Goal: Task Accomplishment & Management: Use online tool/utility

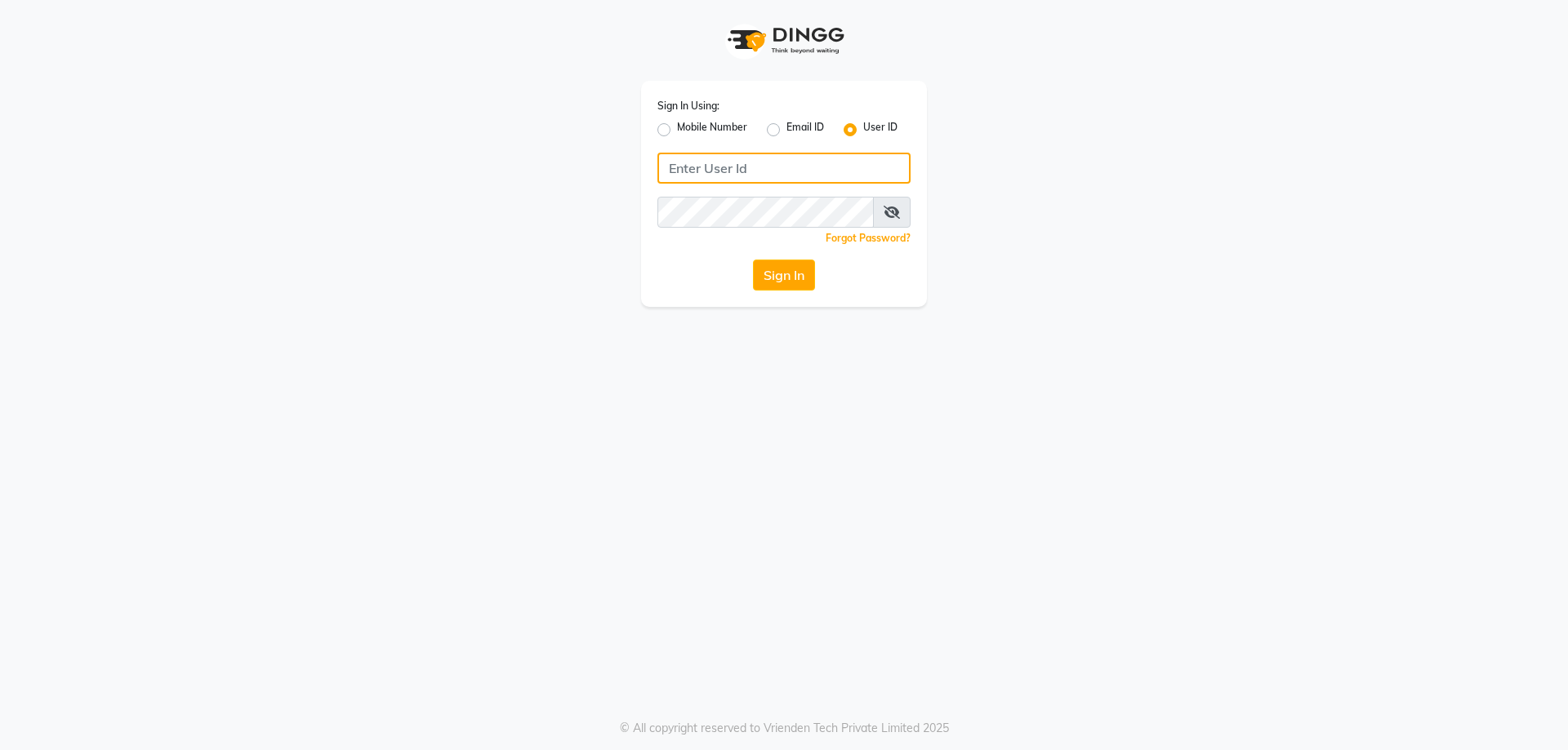
click at [804, 156] on input "Username" at bounding box center [784, 168] width 253 height 31
type input "M"
type input "manea@123"
click at [786, 260] on button "Sign In" at bounding box center [784, 275] width 62 height 31
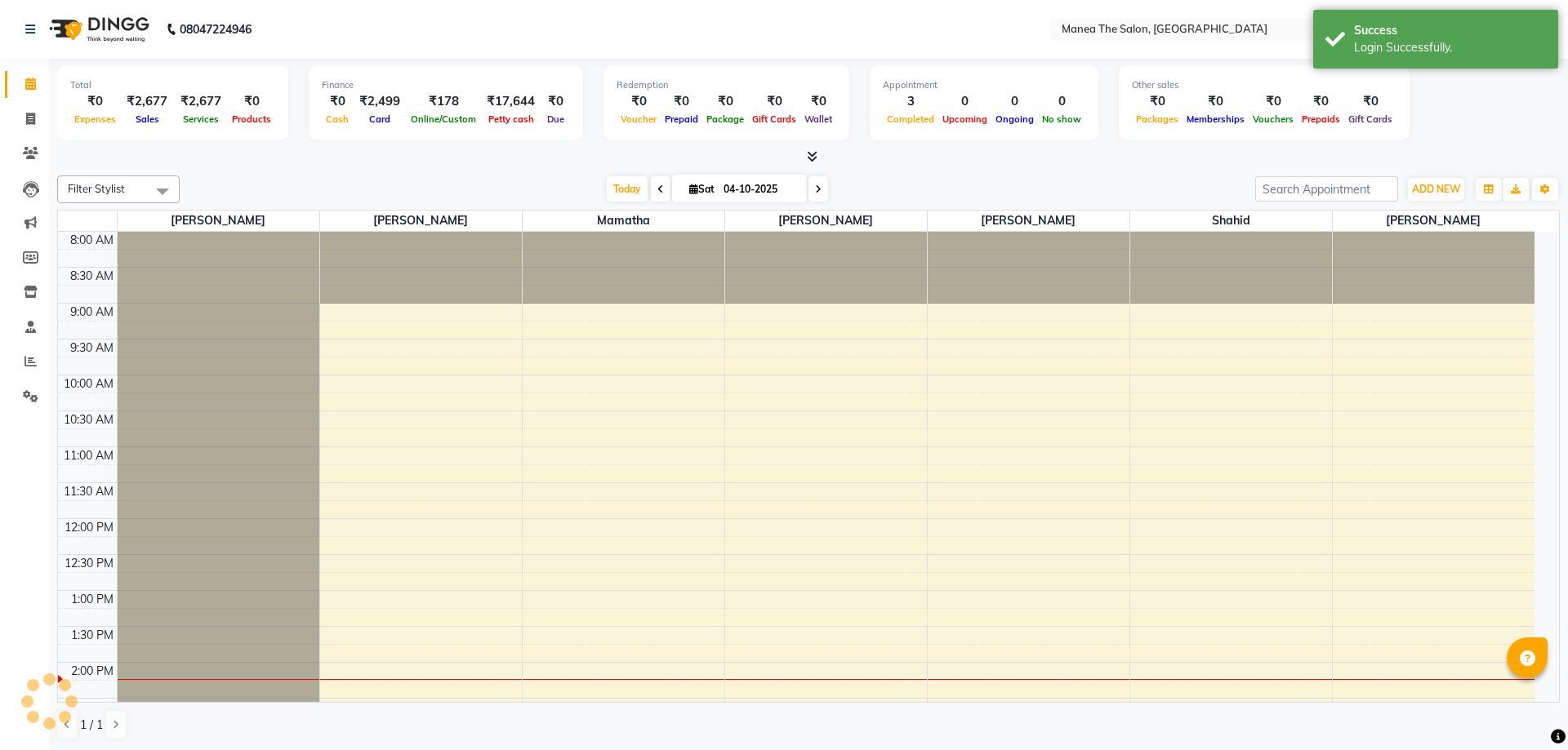
select select "en"
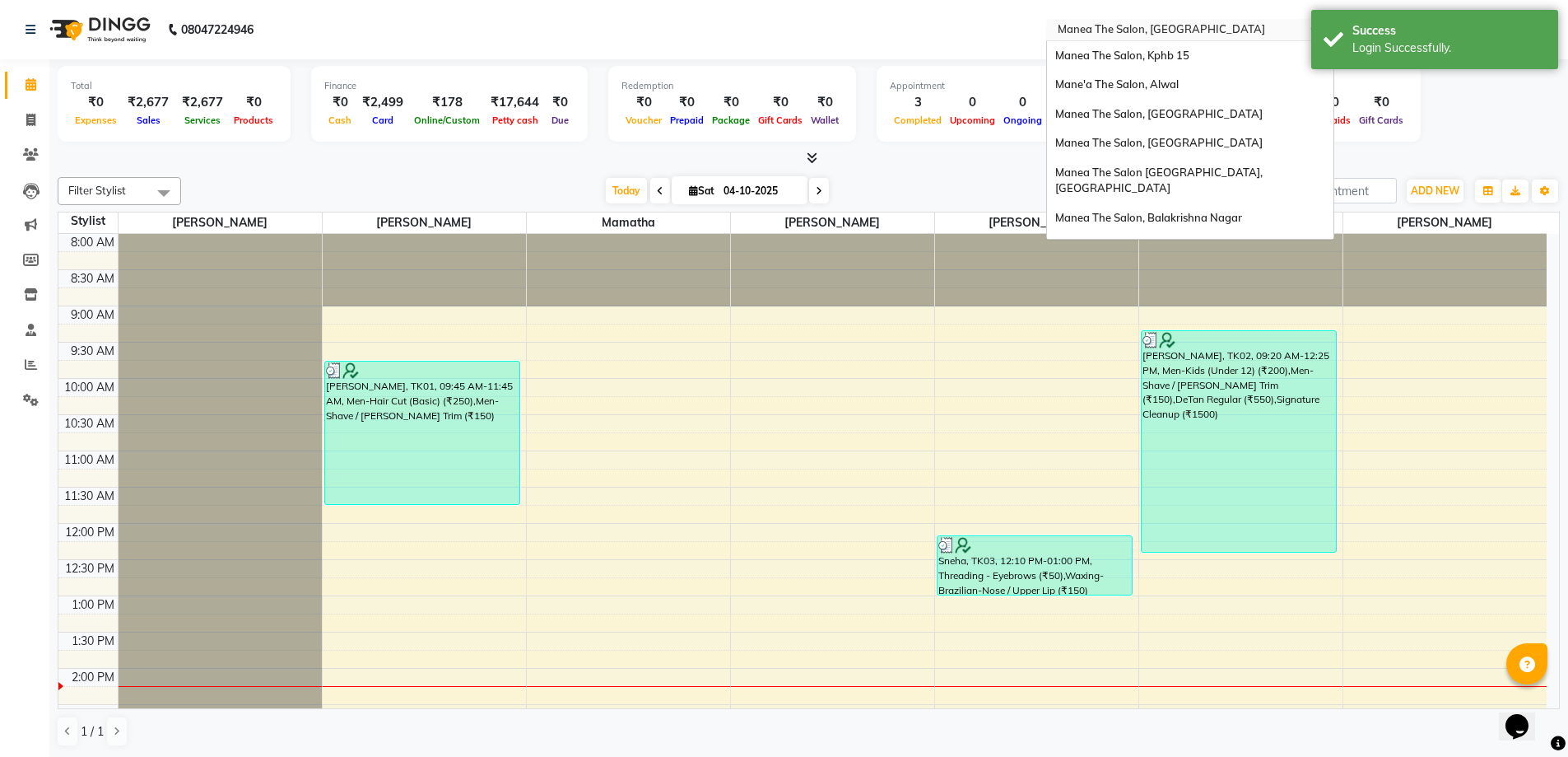
click at [1220, 30] on input "text" at bounding box center [1174, 32] width 239 height 16
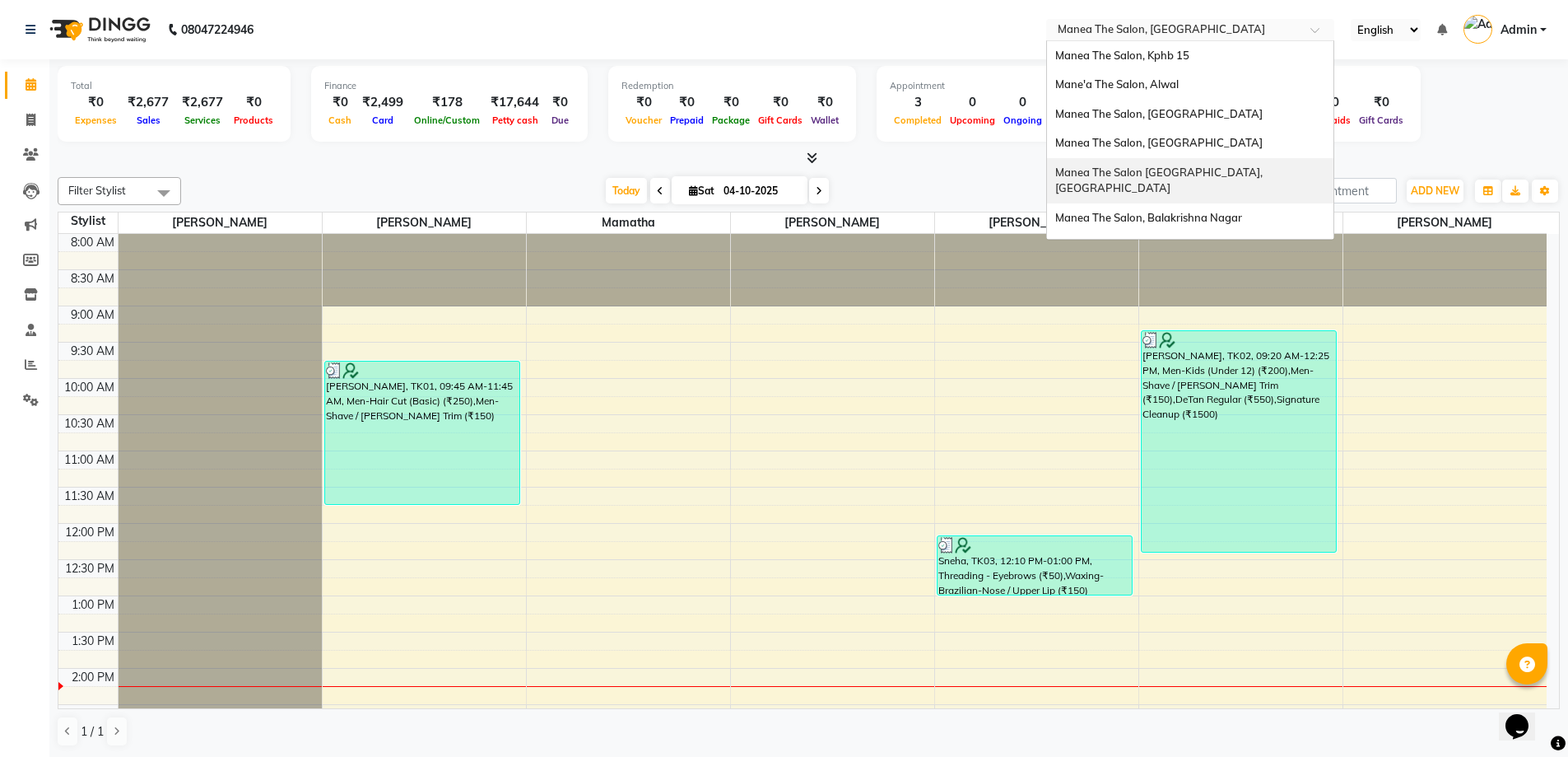
click at [1218, 168] on span "Manea The Salon [GEOGRAPHIC_DATA], [GEOGRAPHIC_DATA]" at bounding box center [1160, 180] width 210 height 30
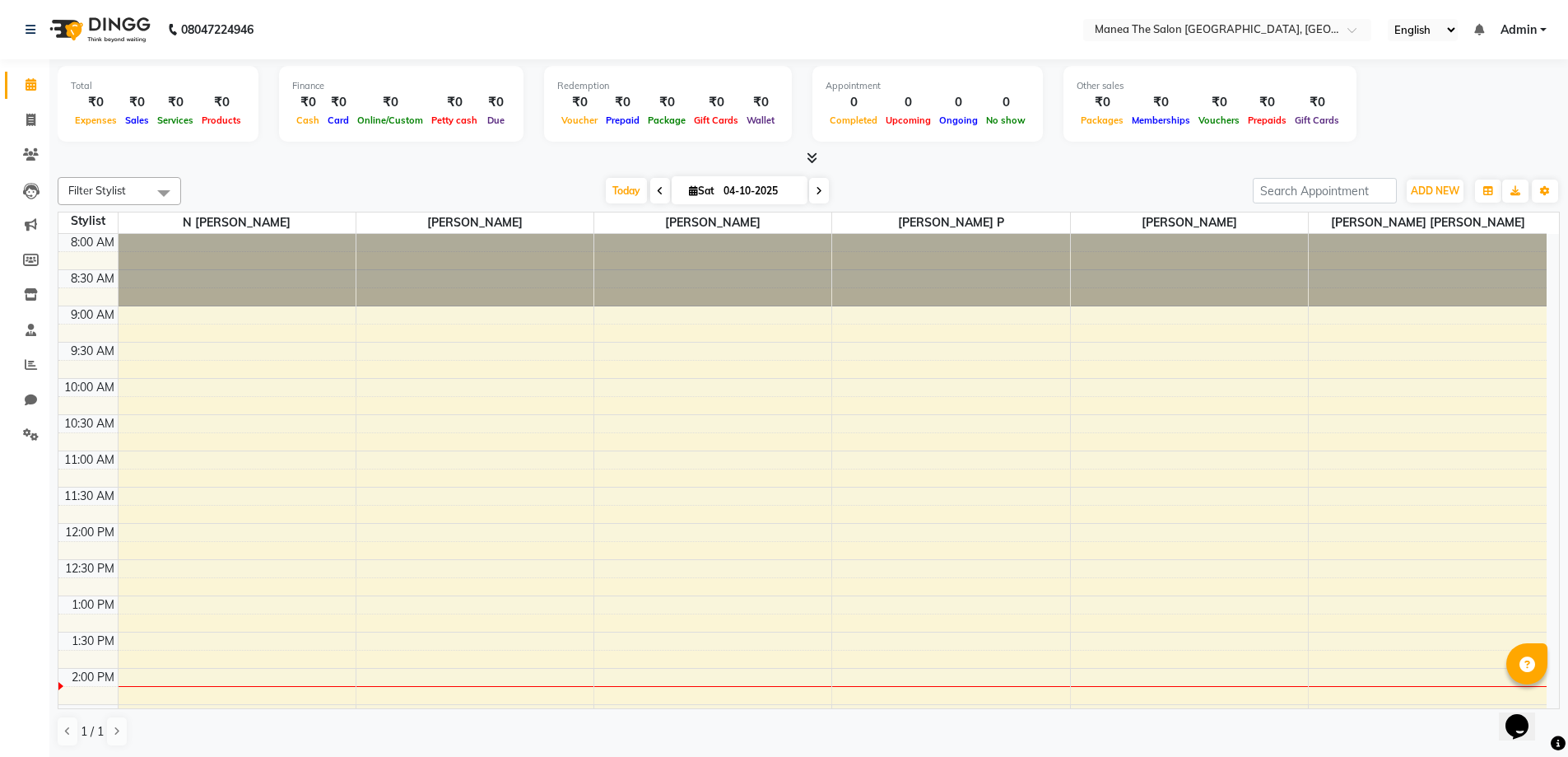
click at [160, 196] on span at bounding box center [164, 192] width 33 height 32
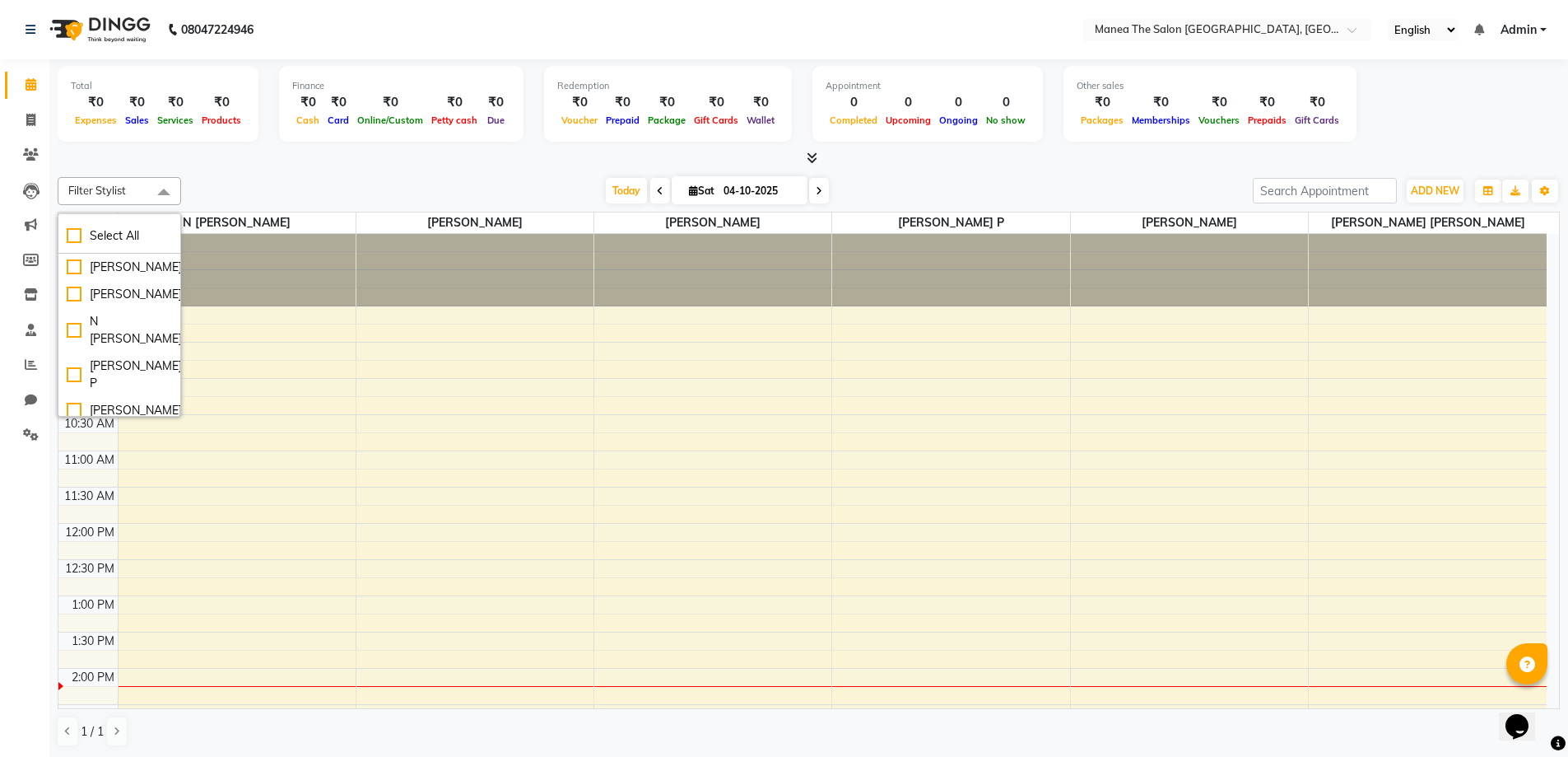
click at [220, 161] on div at bounding box center [809, 158] width 1502 height 17
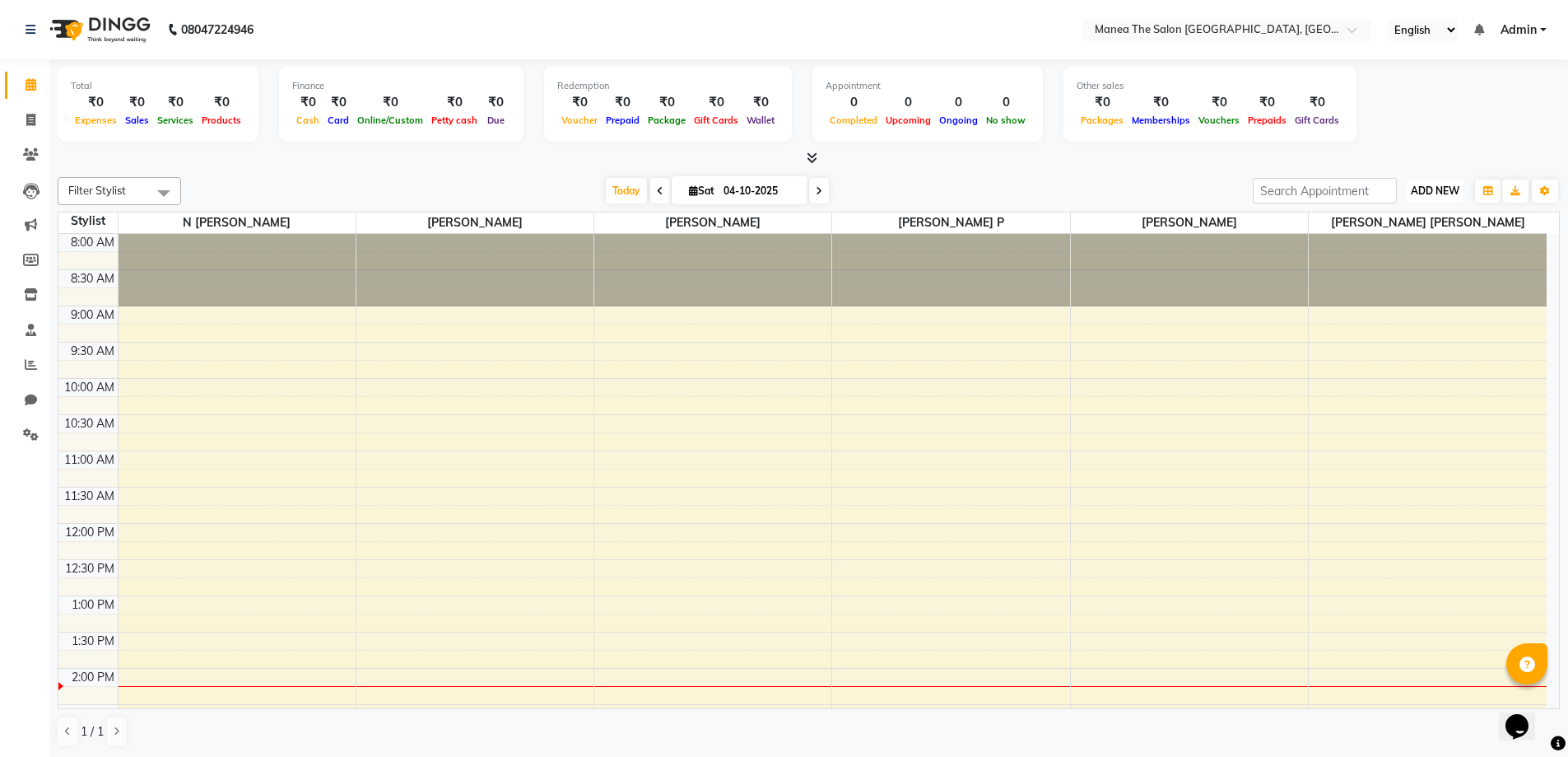
click at [1410, 196] on span "ADD NEW" at bounding box center [1435, 191] width 49 height 13
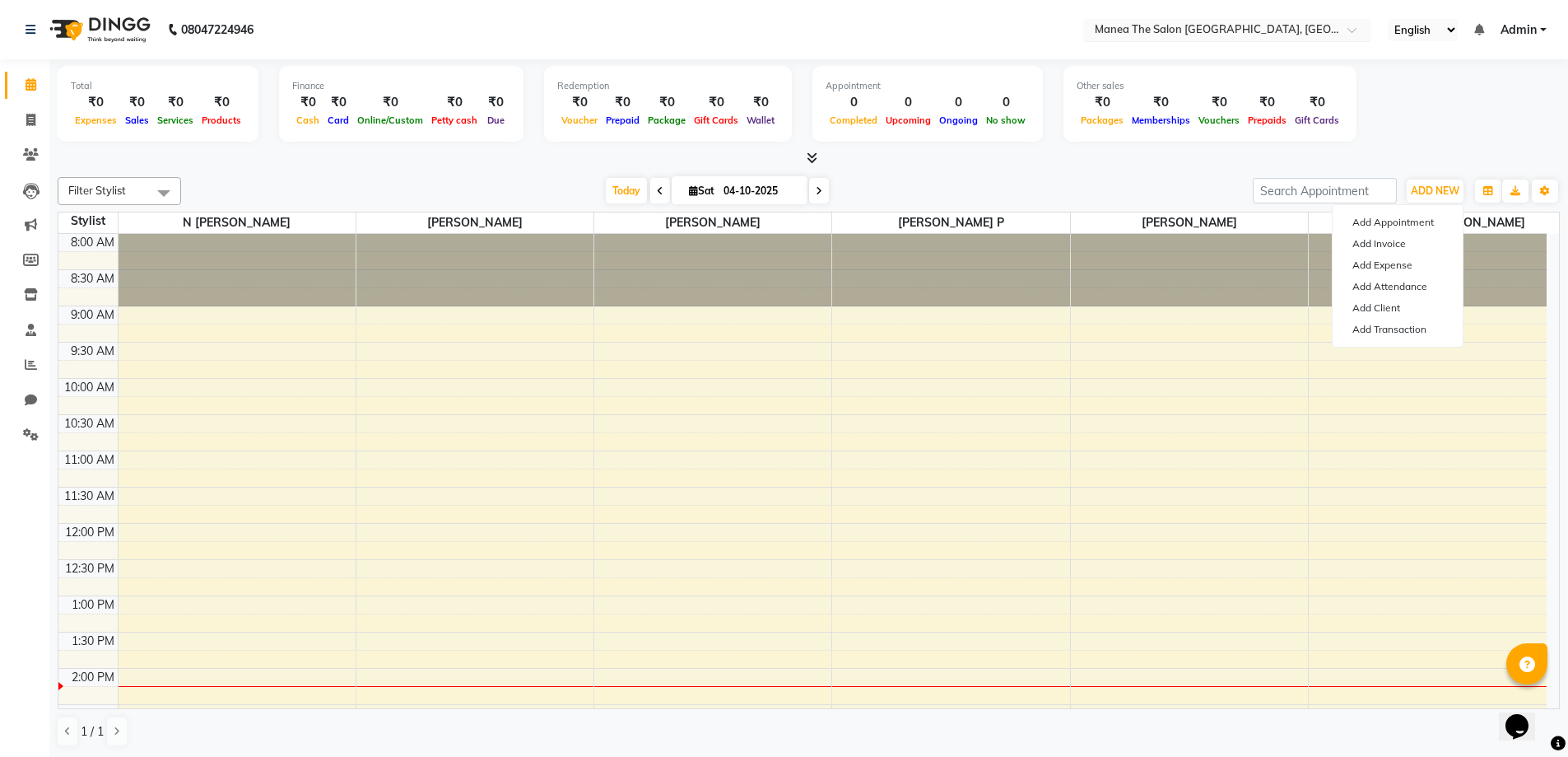
click at [1234, 34] on input "text" at bounding box center [1210, 32] width 239 height 16
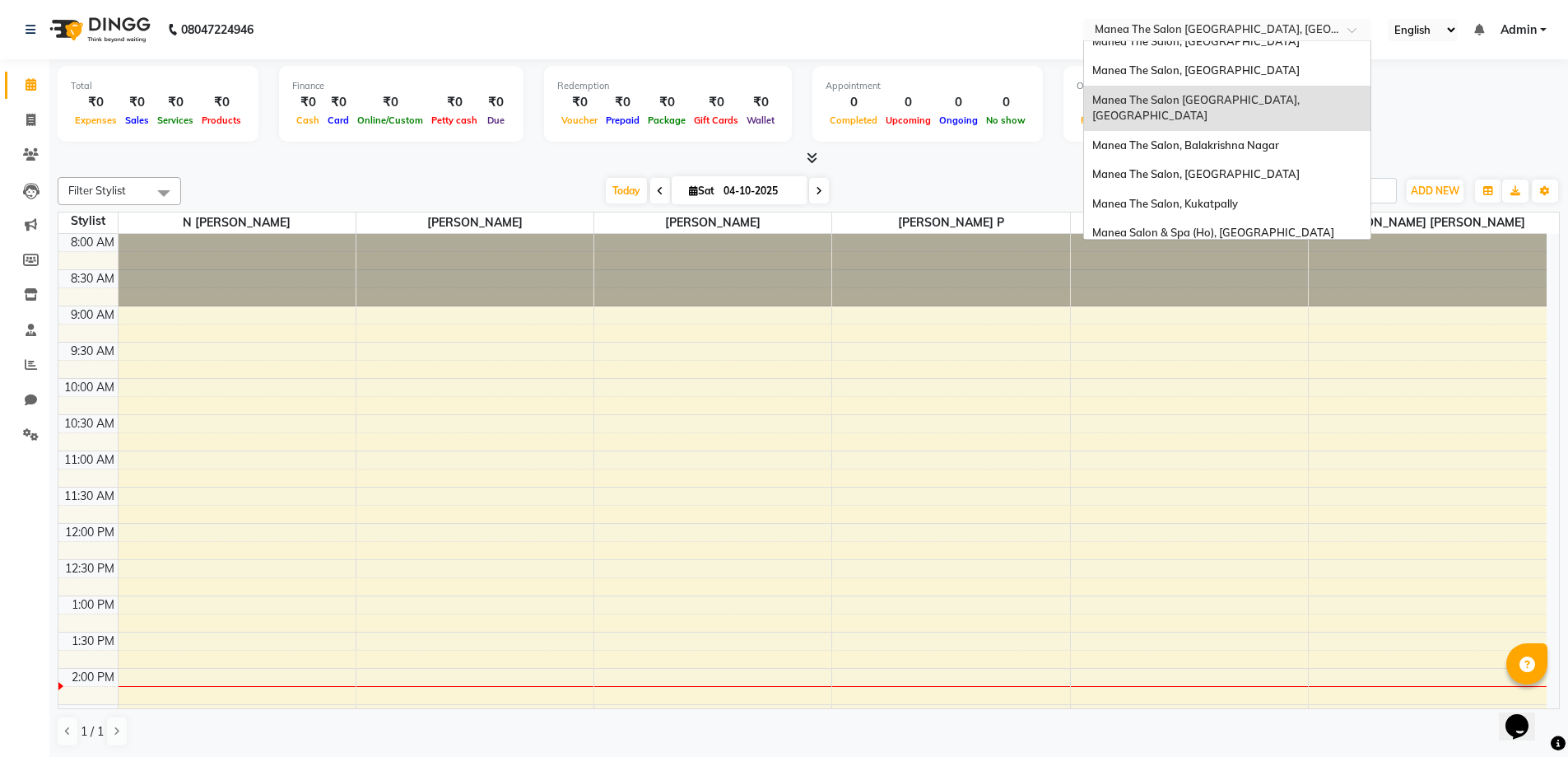
scroll to position [85, 0]
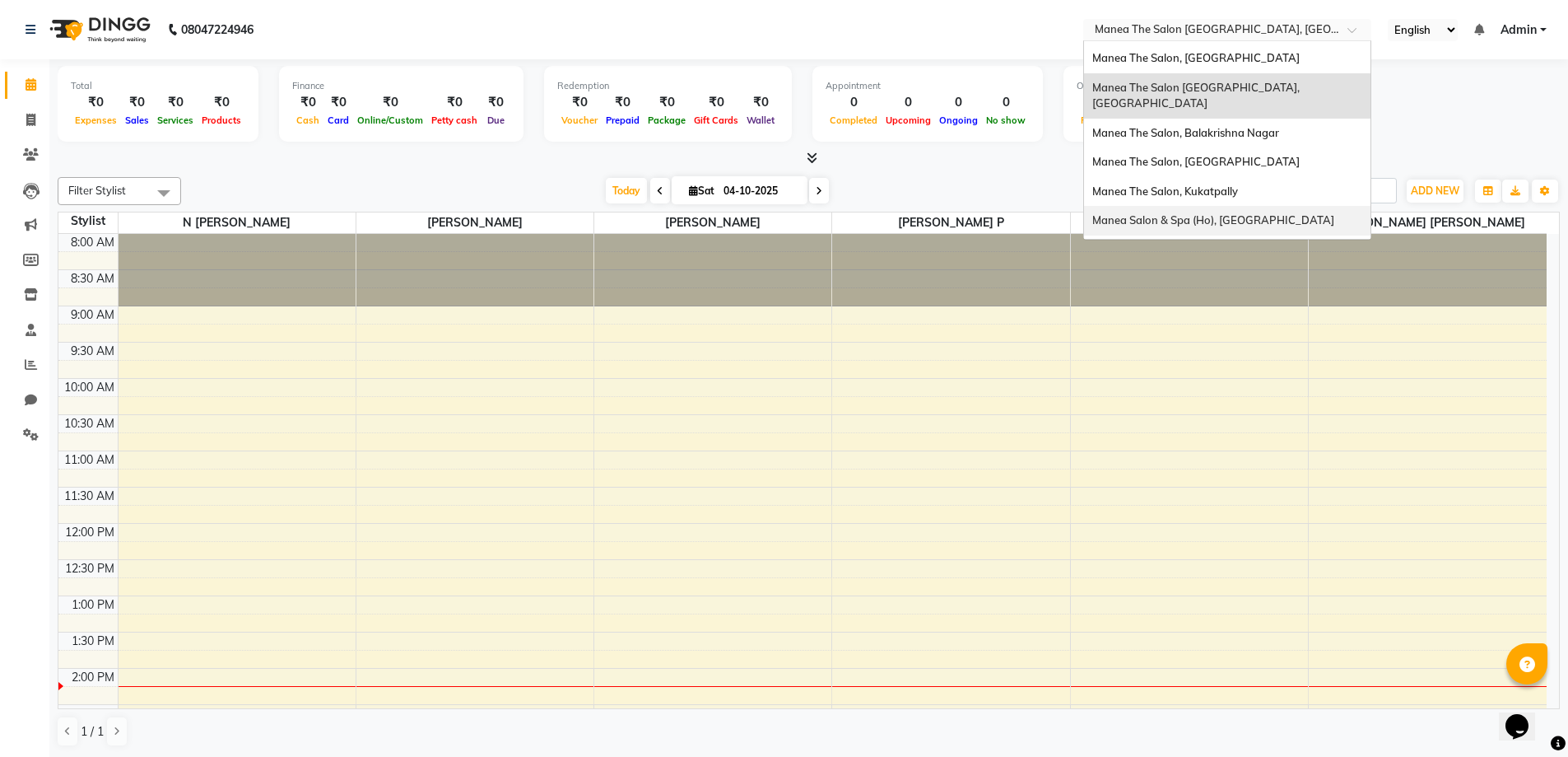
click at [1260, 214] on span "Manea Salon & Spa (Ho), [GEOGRAPHIC_DATA]" at bounding box center [1213, 220] width 242 height 14
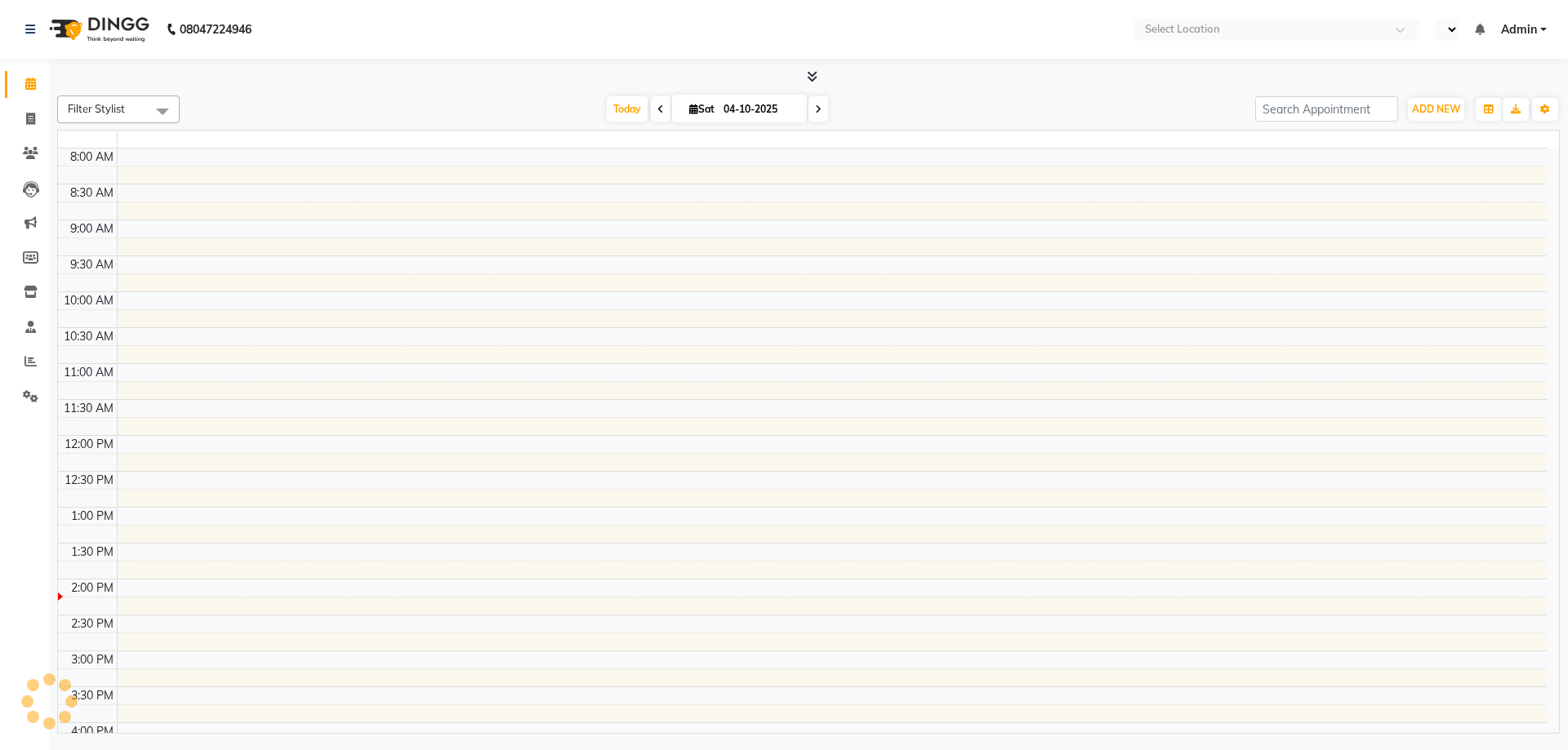
select select "en"
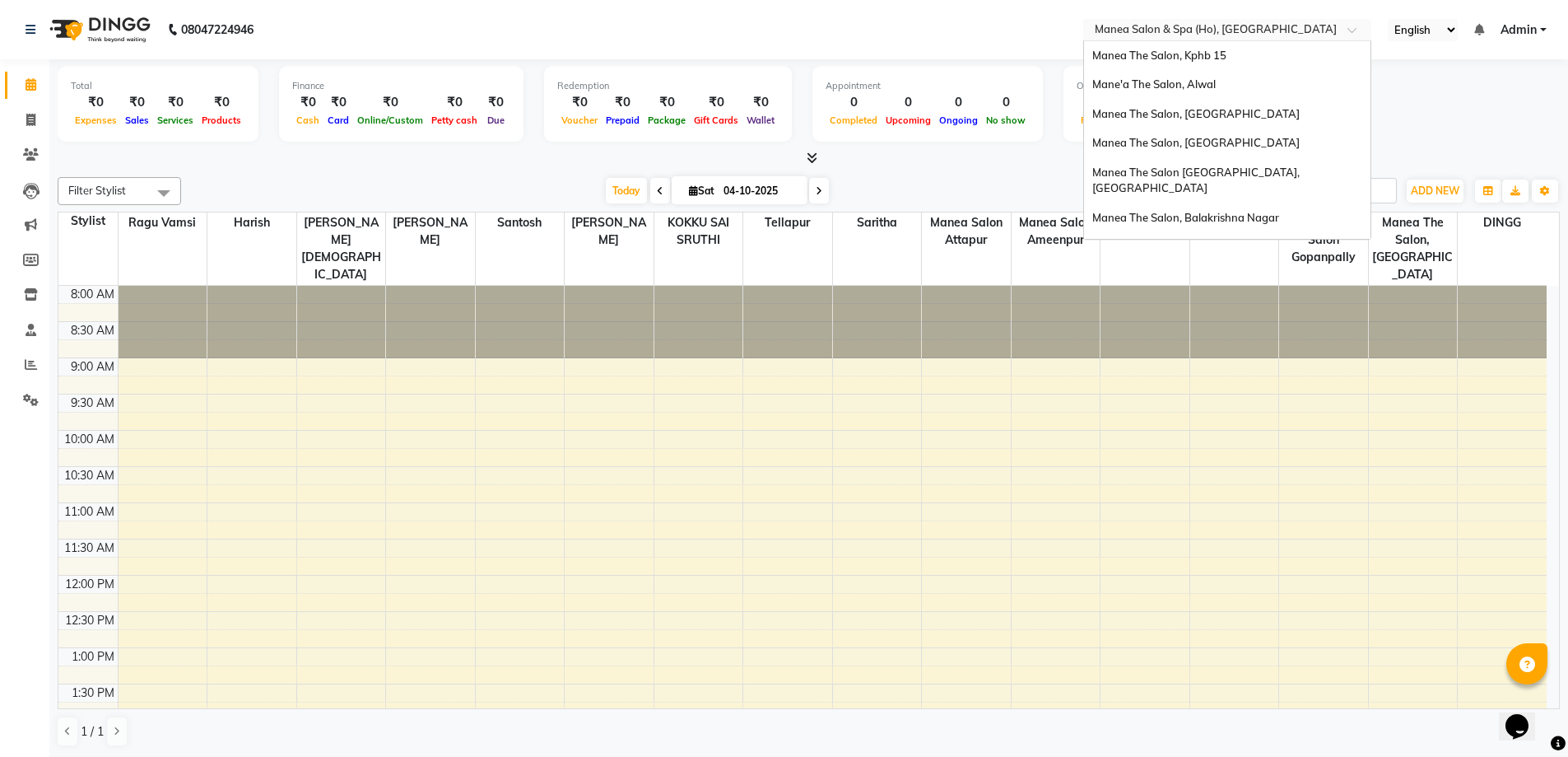
click at [1323, 25] on input "text" at bounding box center [1210, 32] width 239 height 16
click at [1219, 166] on span "Manea The Salon [GEOGRAPHIC_DATA], [GEOGRAPHIC_DATA]" at bounding box center [1197, 180] width 210 height 30
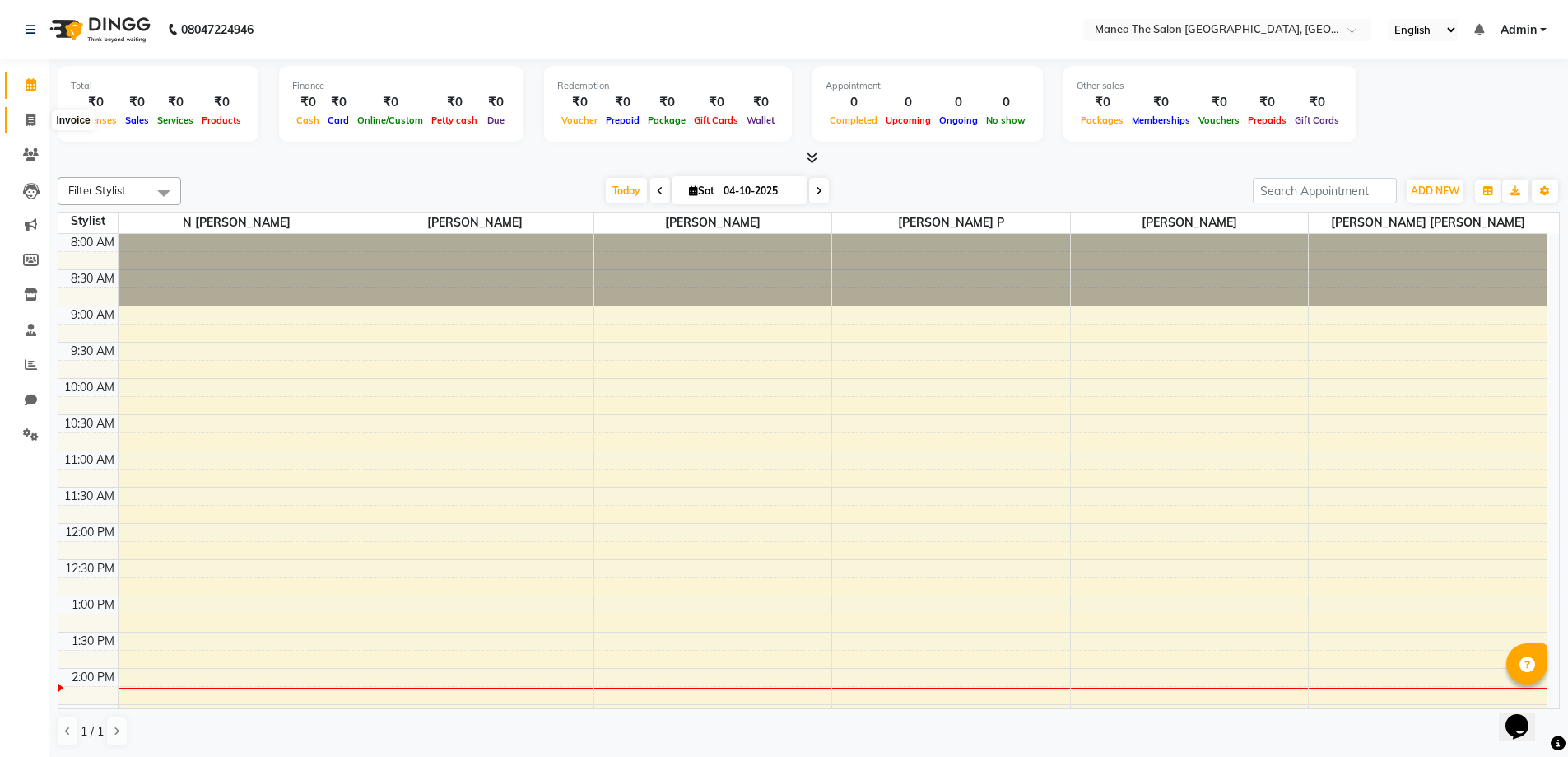
click at [30, 123] on icon at bounding box center [31, 120] width 9 height 13
select select "service"
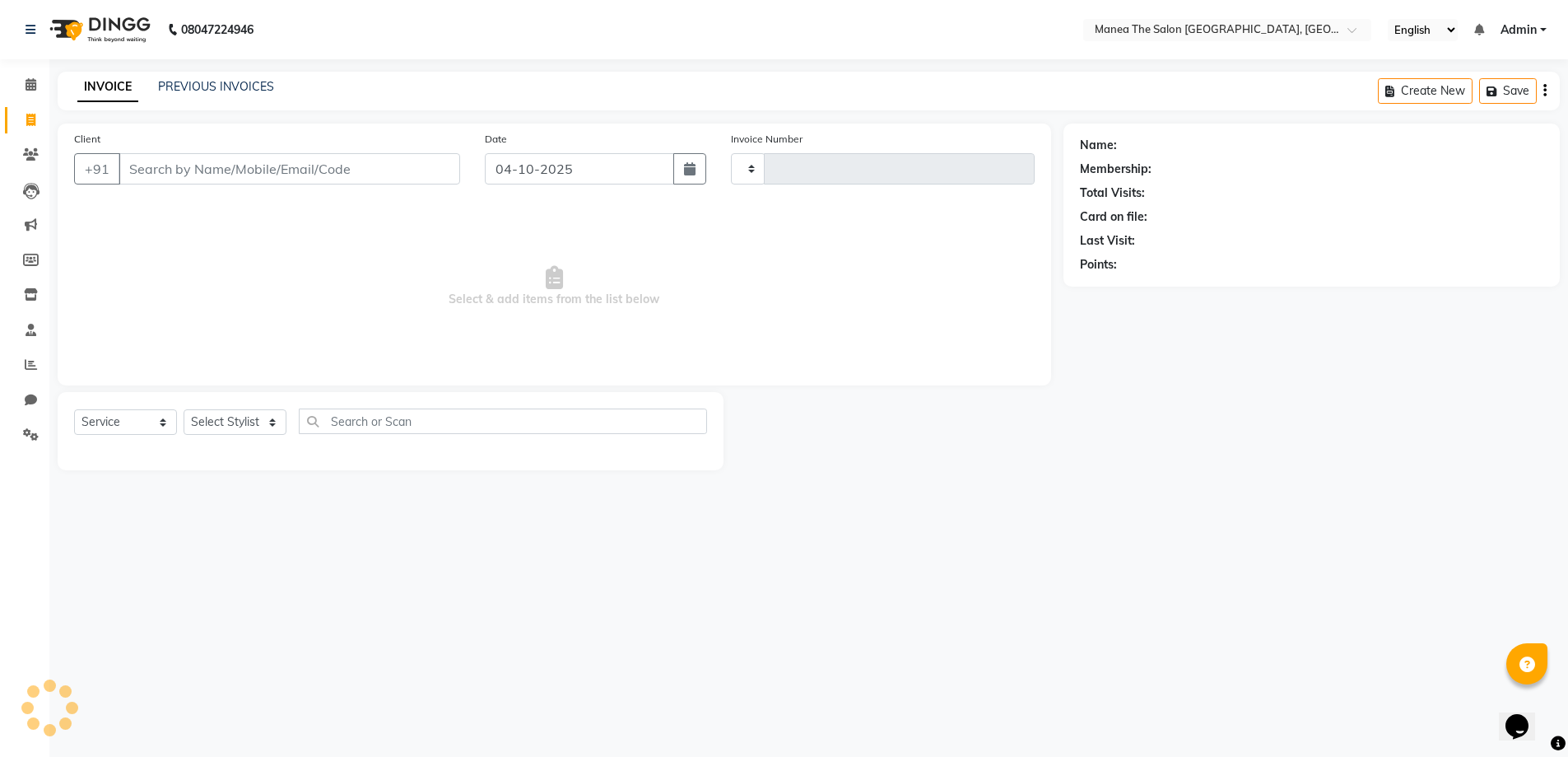
type input "0001"
select select "8750"
click at [231, 164] on input "Client" at bounding box center [291, 169] width 345 height 32
type input "9999242270"
click at [413, 169] on span "Add Client" at bounding box center [421, 169] width 65 height 16
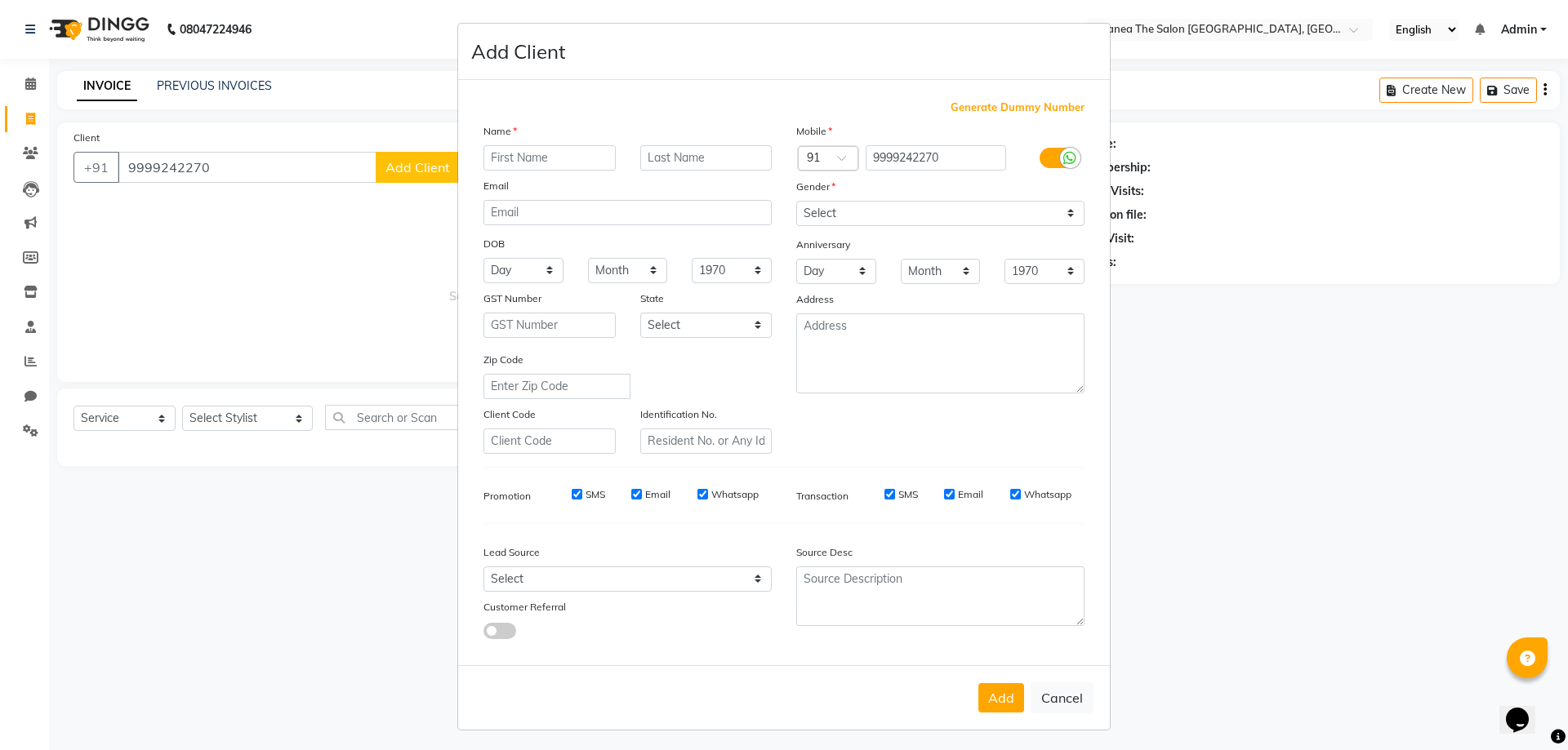
click at [560, 152] on input "text" at bounding box center [549, 158] width 132 height 25
click at [945, 153] on input "9999242270" at bounding box center [936, 158] width 141 height 25
drag, startPoint x: 586, startPoint y: 157, endPoint x: 426, endPoint y: 161, distance: 160.0
click at [430, 161] on ngb-modal-window "Add Client Generate Dummy Number Name srinivas Email DOB Day 01 02 03 04 05 06 …" at bounding box center [784, 375] width 1568 height 750
type input "vijaya"
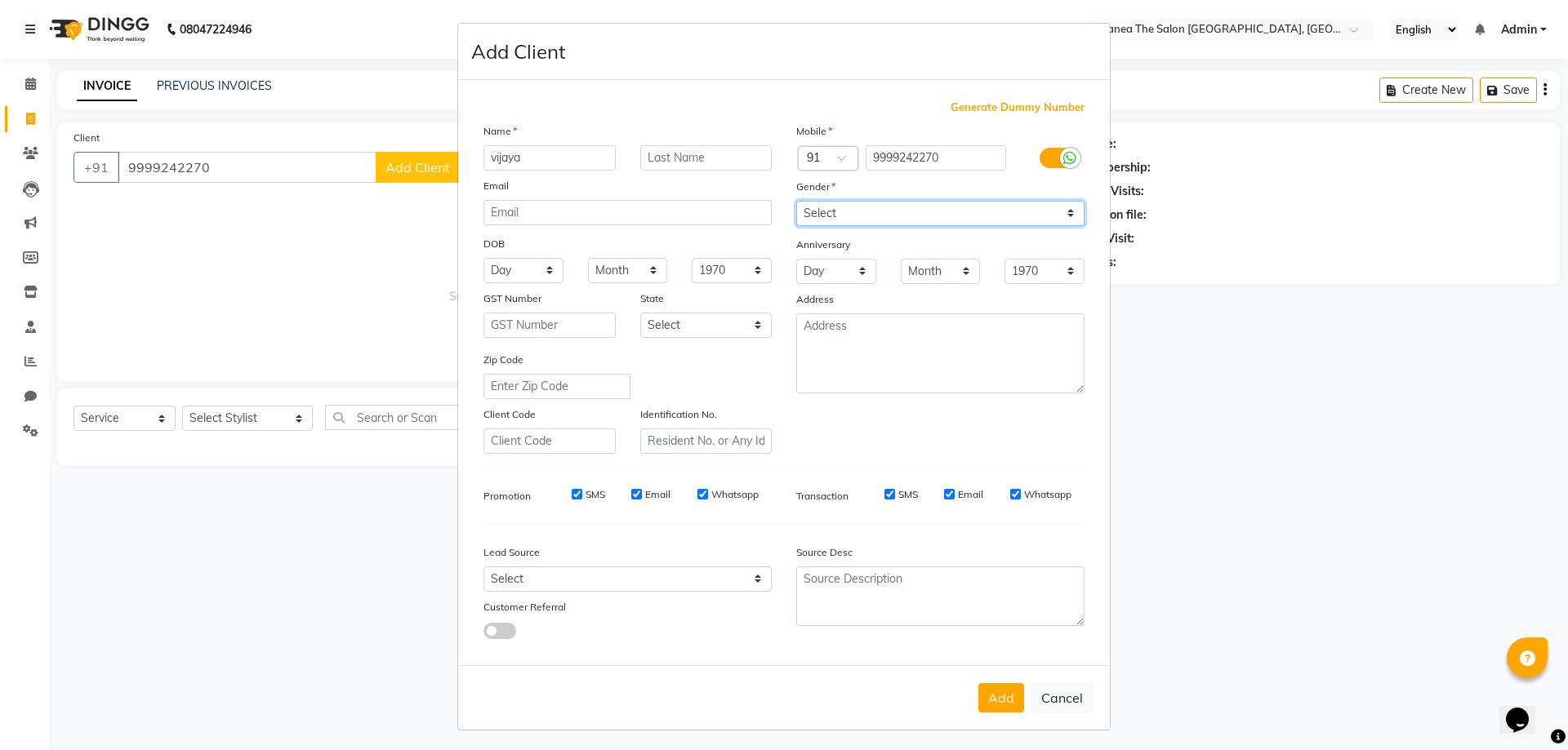
click at [843, 208] on select "Select Male Female Other Prefer Not To Say" at bounding box center [940, 213] width 289 height 25
select select "female"
click at [796, 201] on select "Select Male Female Other Prefer Not To Say" at bounding box center [940, 213] width 289 height 25
click at [994, 694] on button "Add" at bounding box center [1001, 697] width 46 height 29
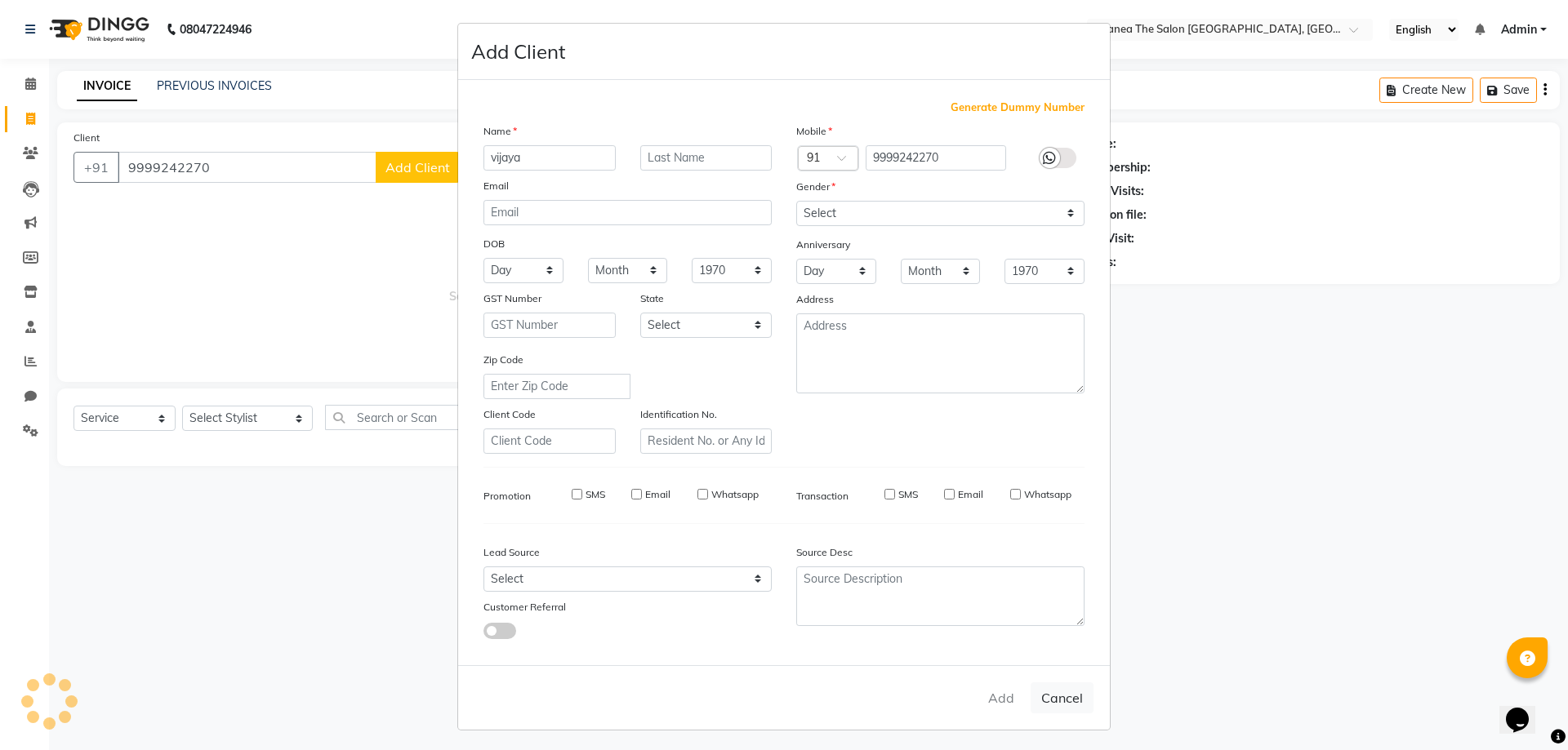
select select
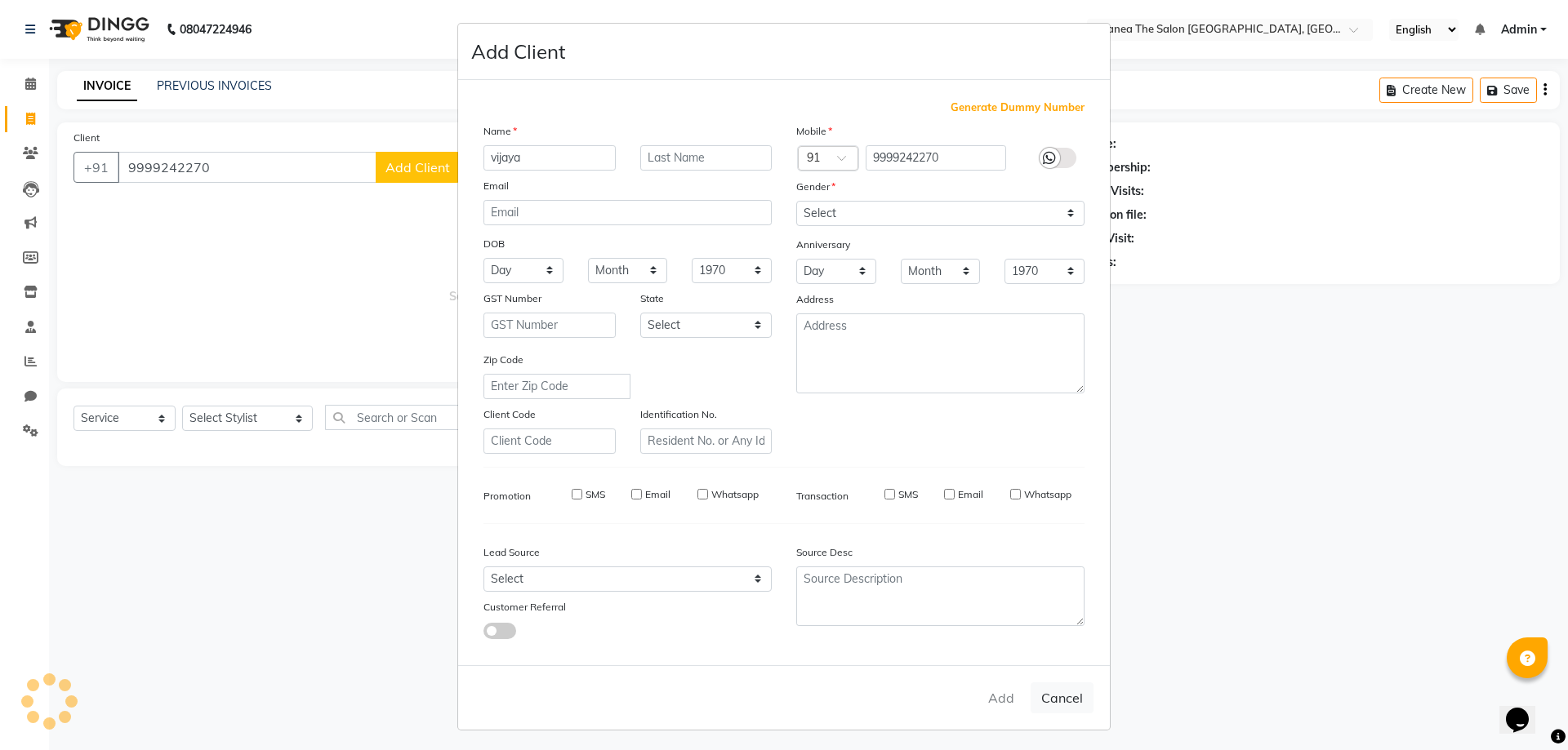
select select
checkbox input "false"
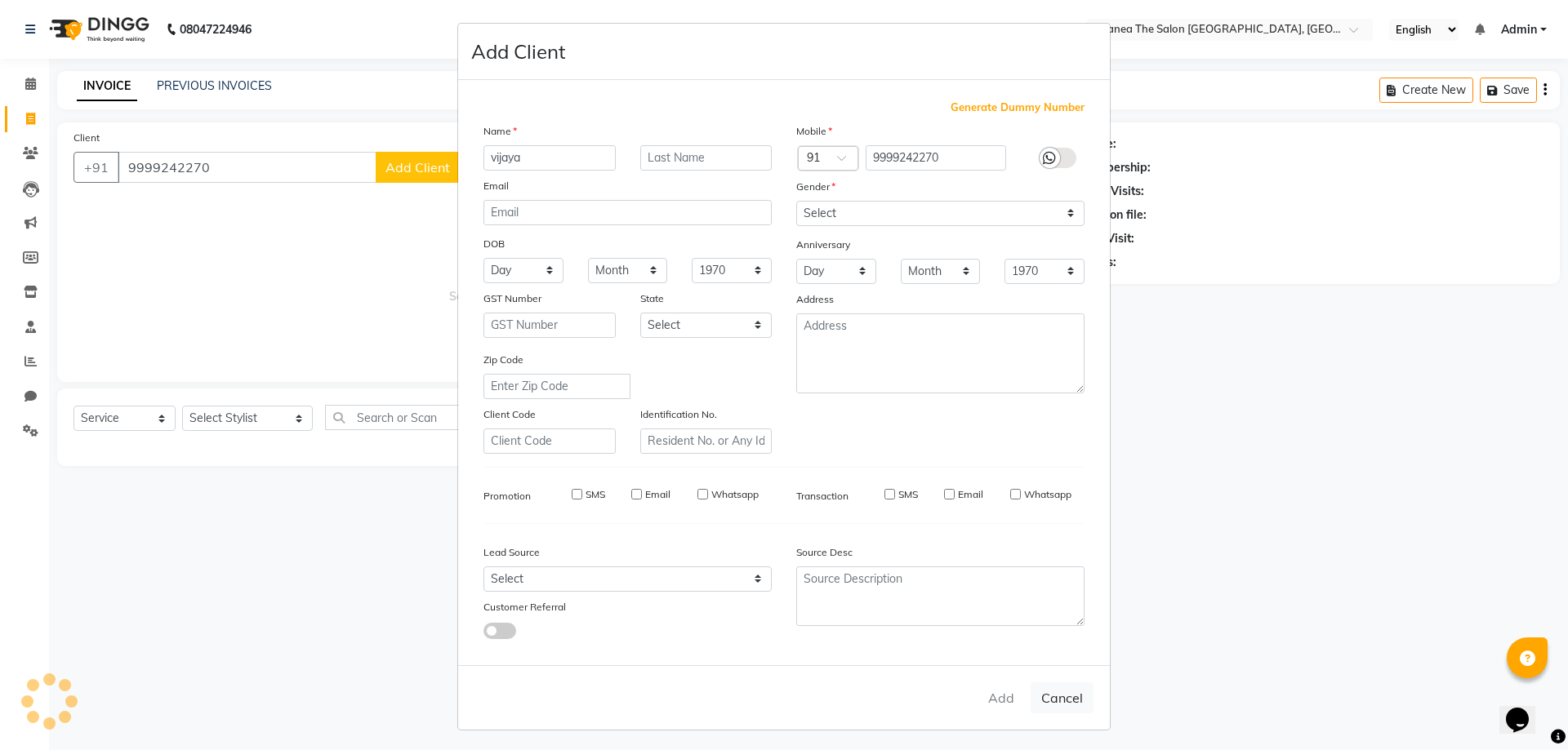
checkbox input "false"
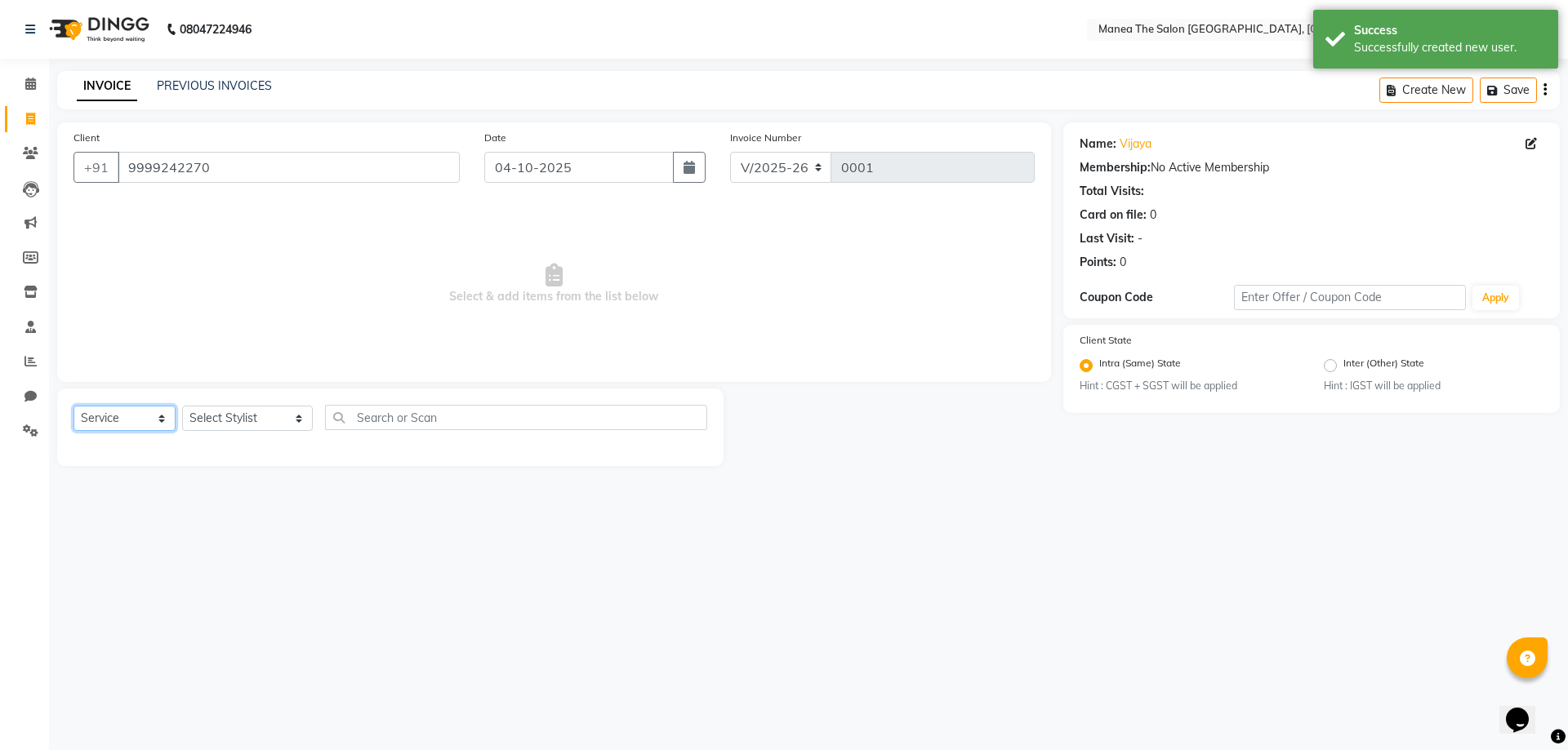
click at [151, 418] on select "Select Service Product Membership Package Voucher Prepaid Gift Card" at bounding box center [124, 418] width 102 height 25
click at [73, 405] on select "Select Service Product Membership Package Voucher Prepaid Gift Card" at bounding box center [124, 418] width 102 height 25
click at [239, 423] on select "Select Stylist Chandu Mohammed Omar N Ravinder Reddy Santhosh P Talari Ramesh T…" at bounding box center [247, 418] width 130 height 25
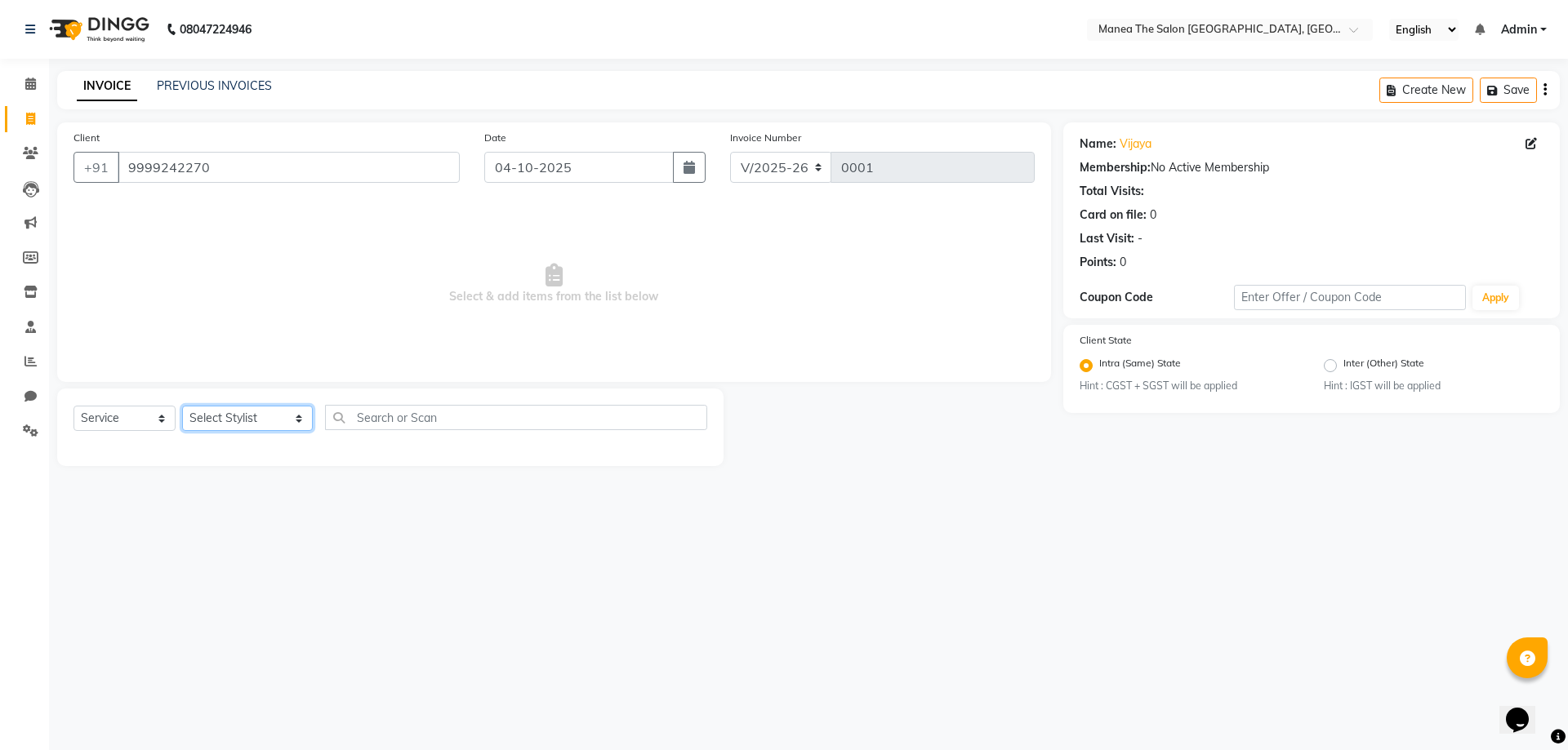
select select "89199"
click at [182, 405] on select "Select Stylist Chandu Mohammed Omar N Ravinder Reddy Santhosh P Talari Ramesh T…" at bounding box center [247, 418] width 130 height 25
click at [328, 412] on input "text" at bounding box center [516, 417] width 382 height 25
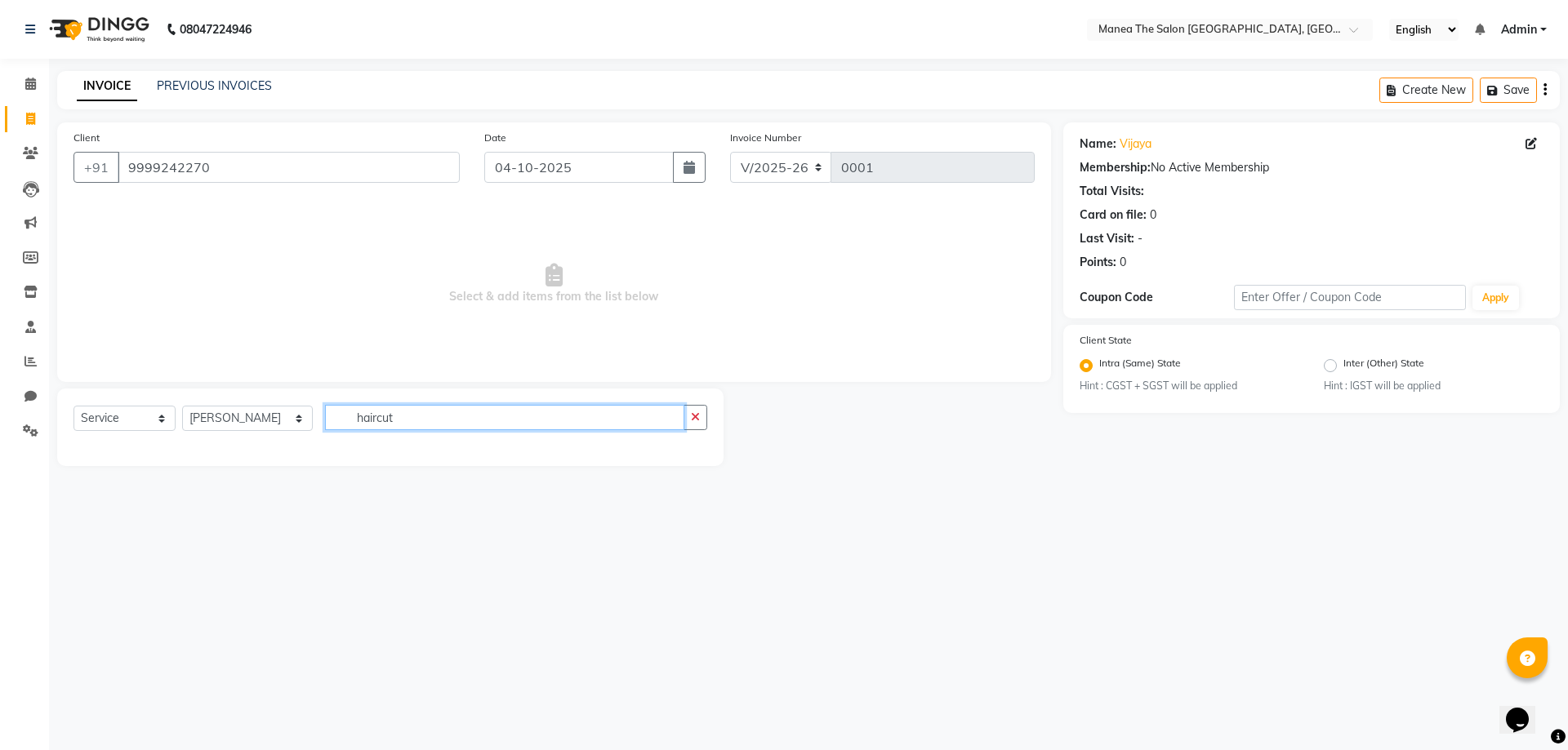
click at [564, 421] on input "haircut" at bounding box center [505, 417] width 359 height 25
type input "haircut"
click at [137, 421] on select "Select Service Product Membership Package Voucher Prepaid Gift Card" at bounding box center [124, 418] width 102 height 25
click at [382, 414] on input "haircut" at bounding box center [505, 417] width 359 height 25
click at [26, 424] on icon at bounding box center [30, 430] width 15 height 12
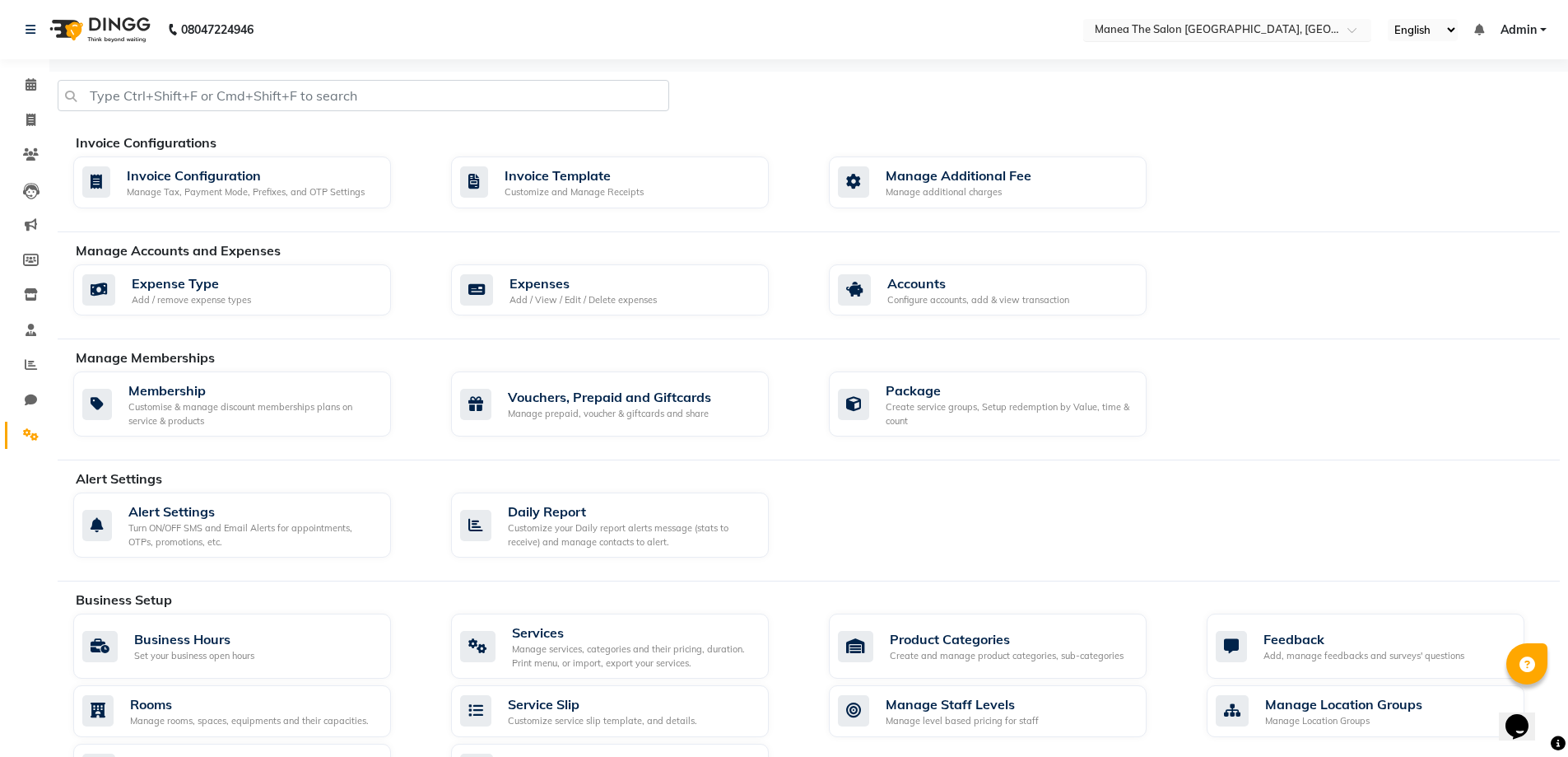
click at [1209, 34] on input "text" at bounding box center [1210, 32] width 239 height 16
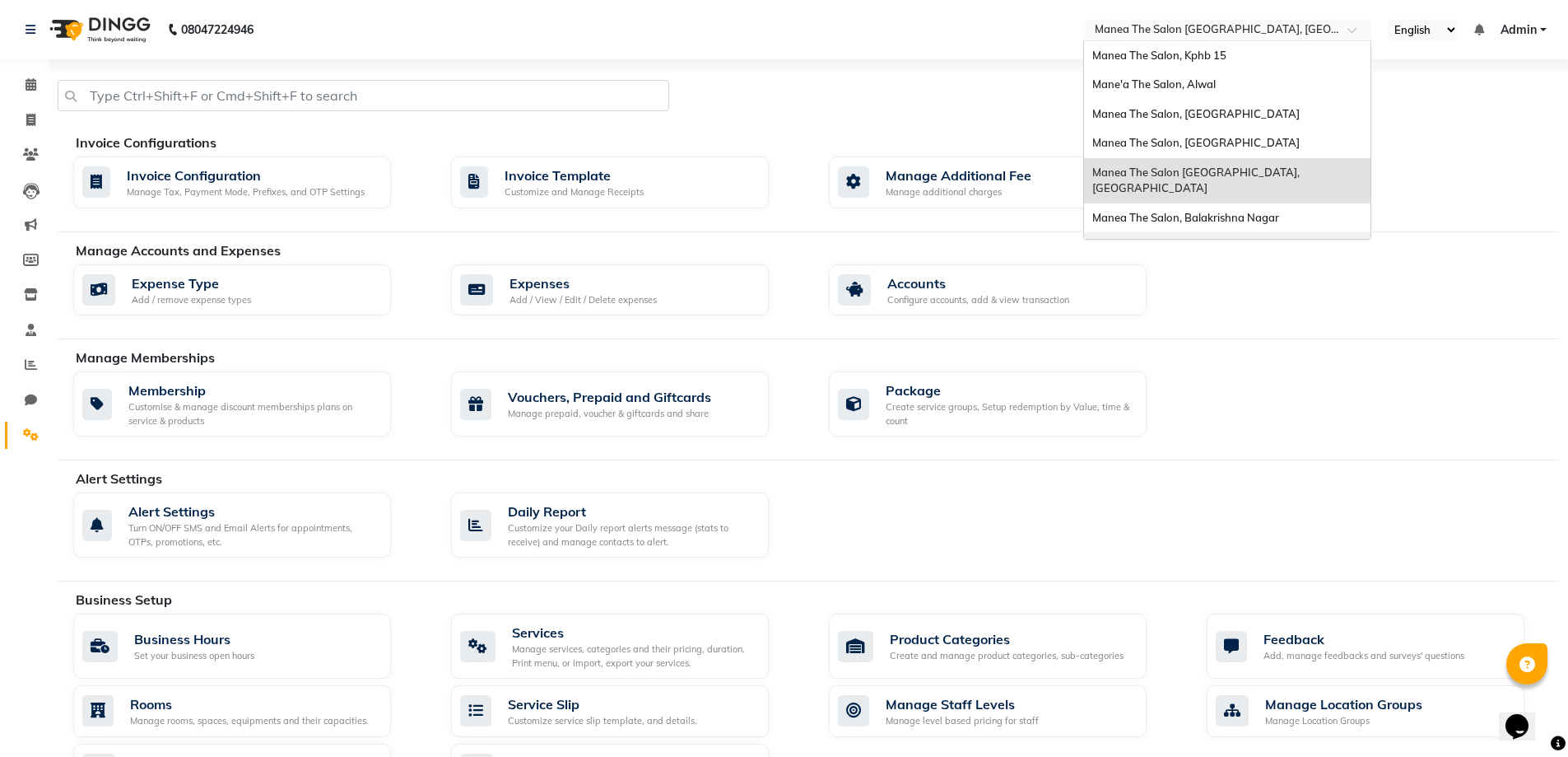
click at [1310, 278] on div "Expense Type Add / remove expense types Expenses Add / View / Edit / Delete exp…" at bounding box center [817, 293] width 1511 height 59
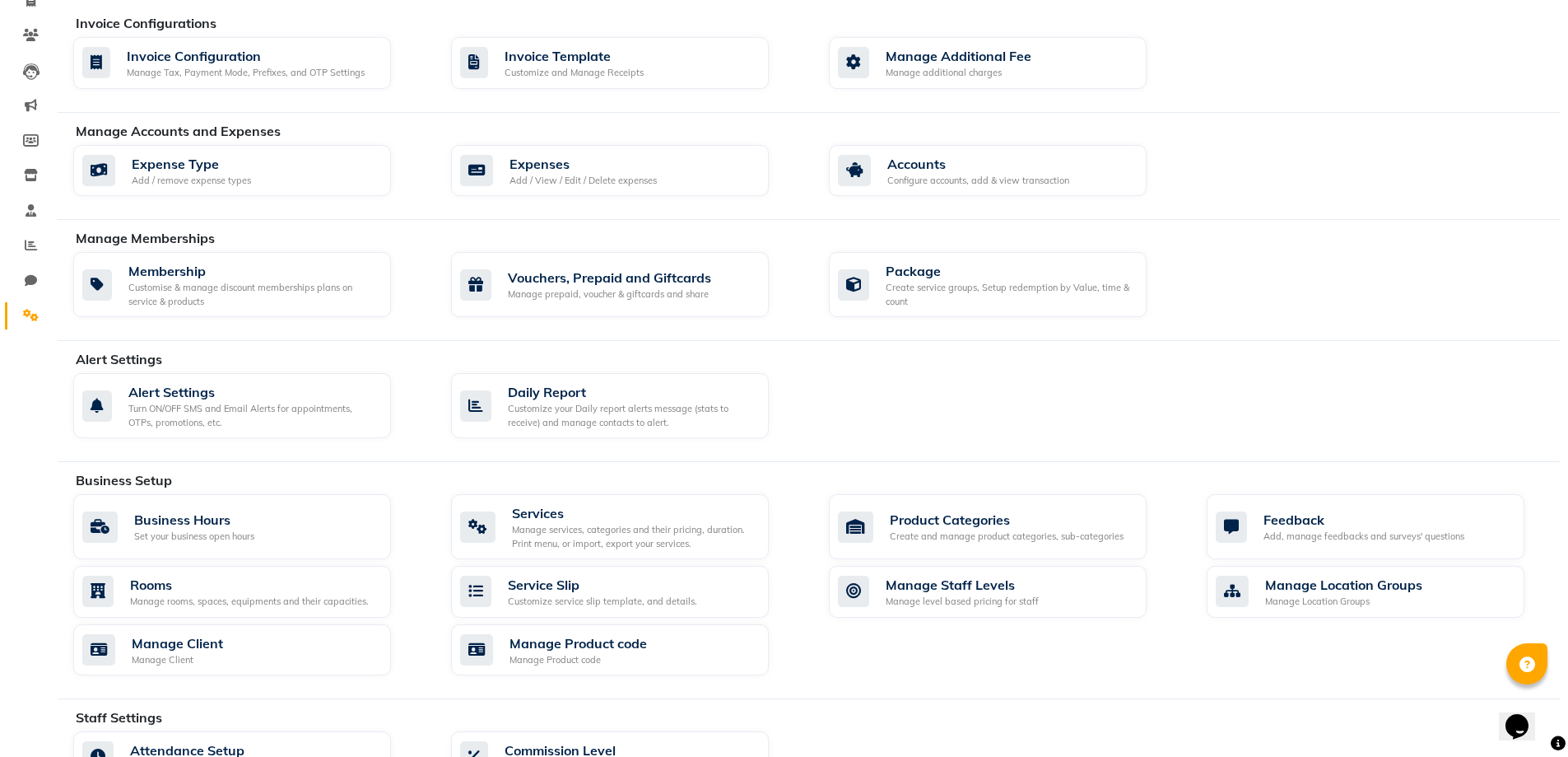
scroll to position [165, 0]
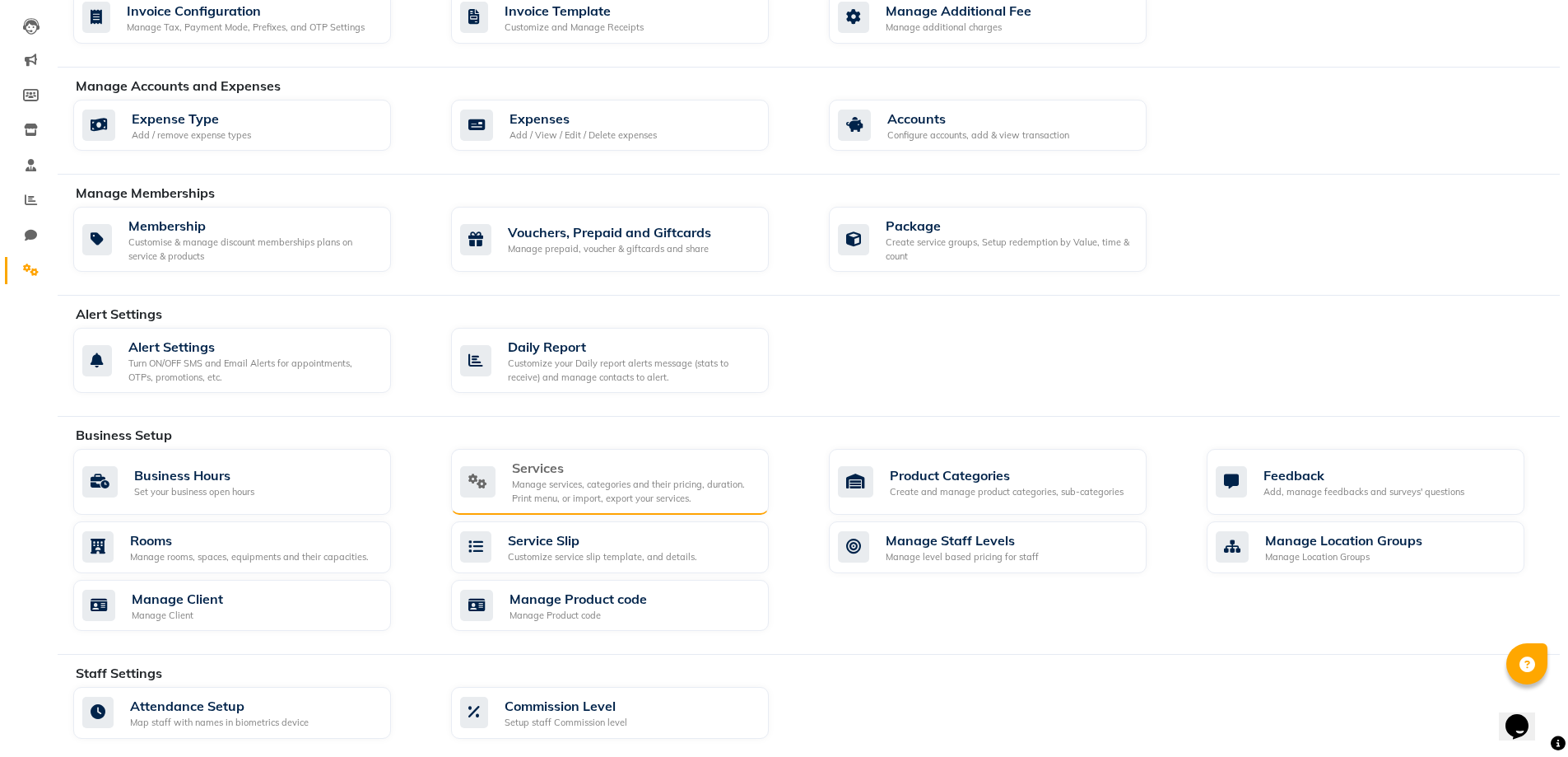
click at [482, 486] on icon at bounding box center [477, 481] width 35 height 32
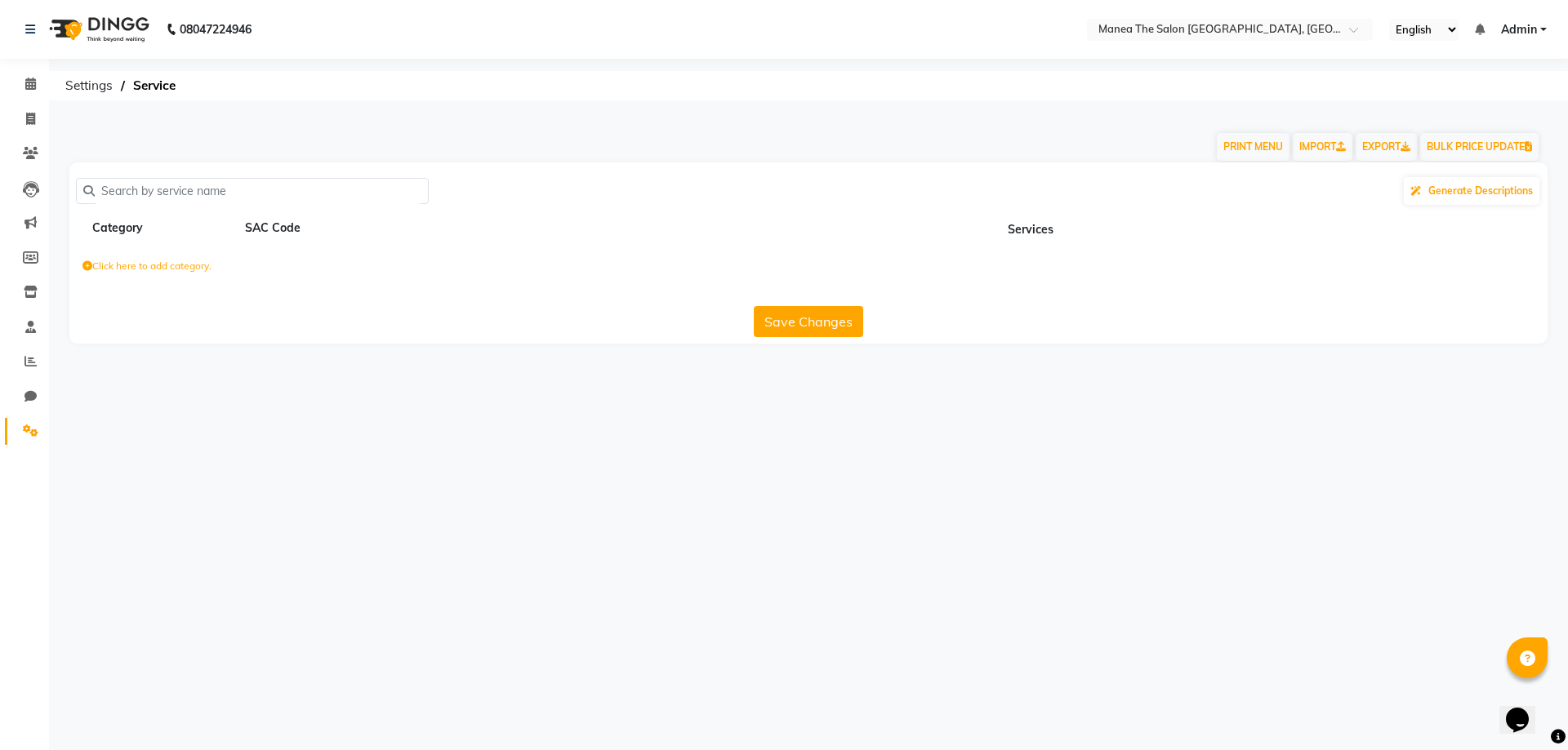
click at [158, 264] on label "Click here to add category." at bounding box center [147, 266] width 129 height 14
click at [197, 273] on input at bounding box center [154, 270] width 143 height 25
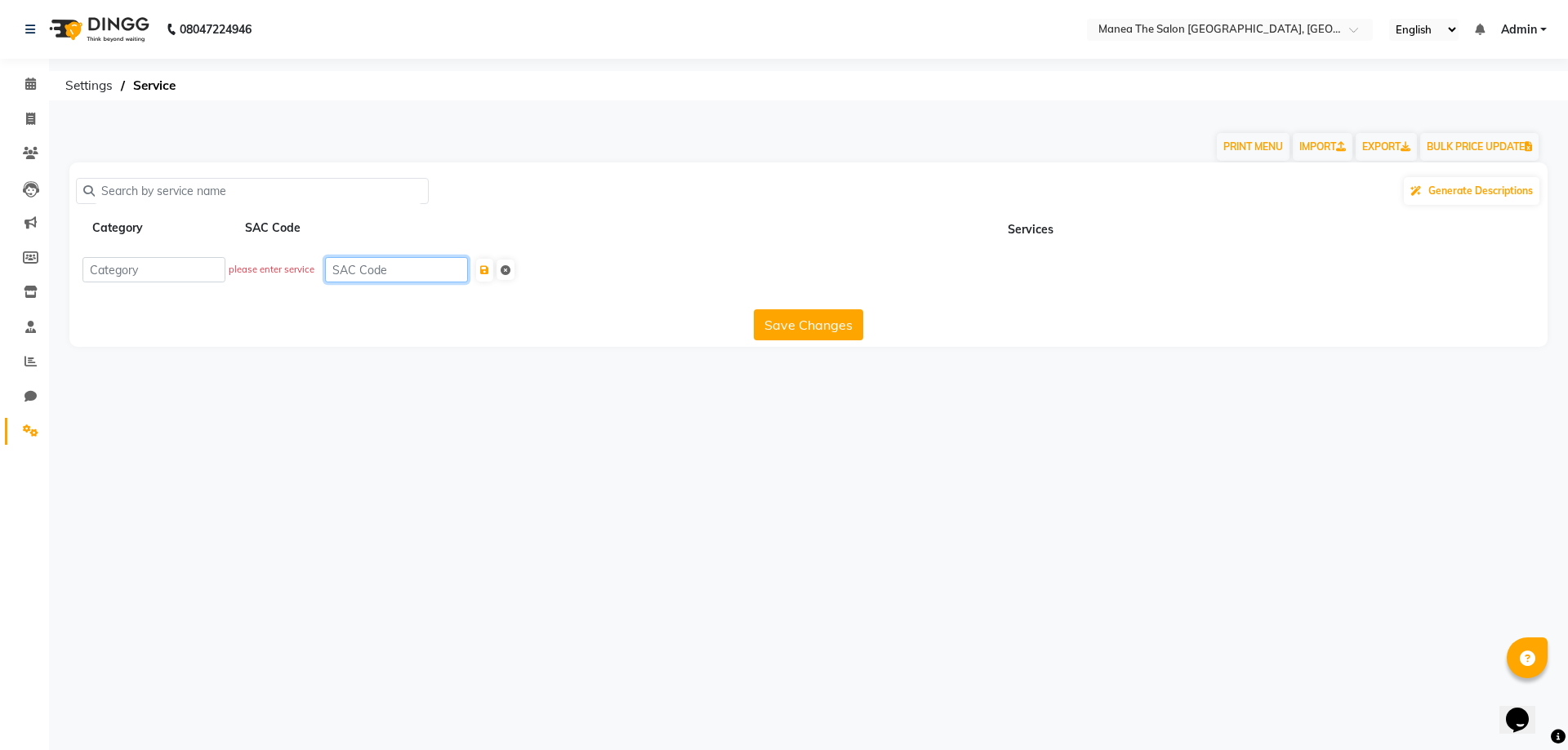
click at [308, 277] on form "please enter service" at bounding box center [808, 270] width 1452 height 26
click at [386, 270] on input at bounding box center [397, 270] width 143 height 25
click at [152, 279] on input at bounding box center [154, 270] width 143 height 25
click at [185, 188] on input "text" at bounding box center [258, 191] width 327 height 25
click at [38, 394] on span at bounding box center [30, 396] width 29 height 19
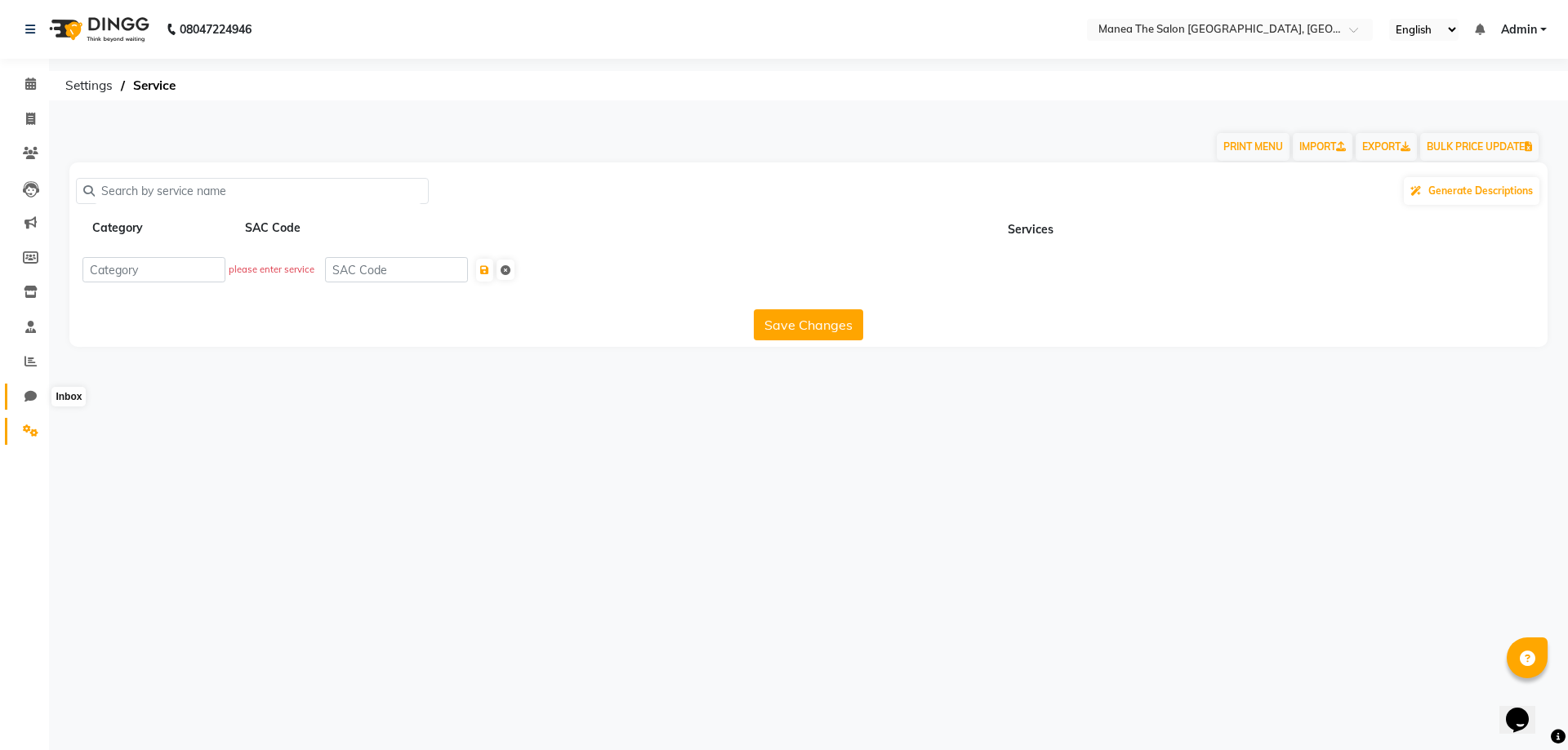
select select "100"
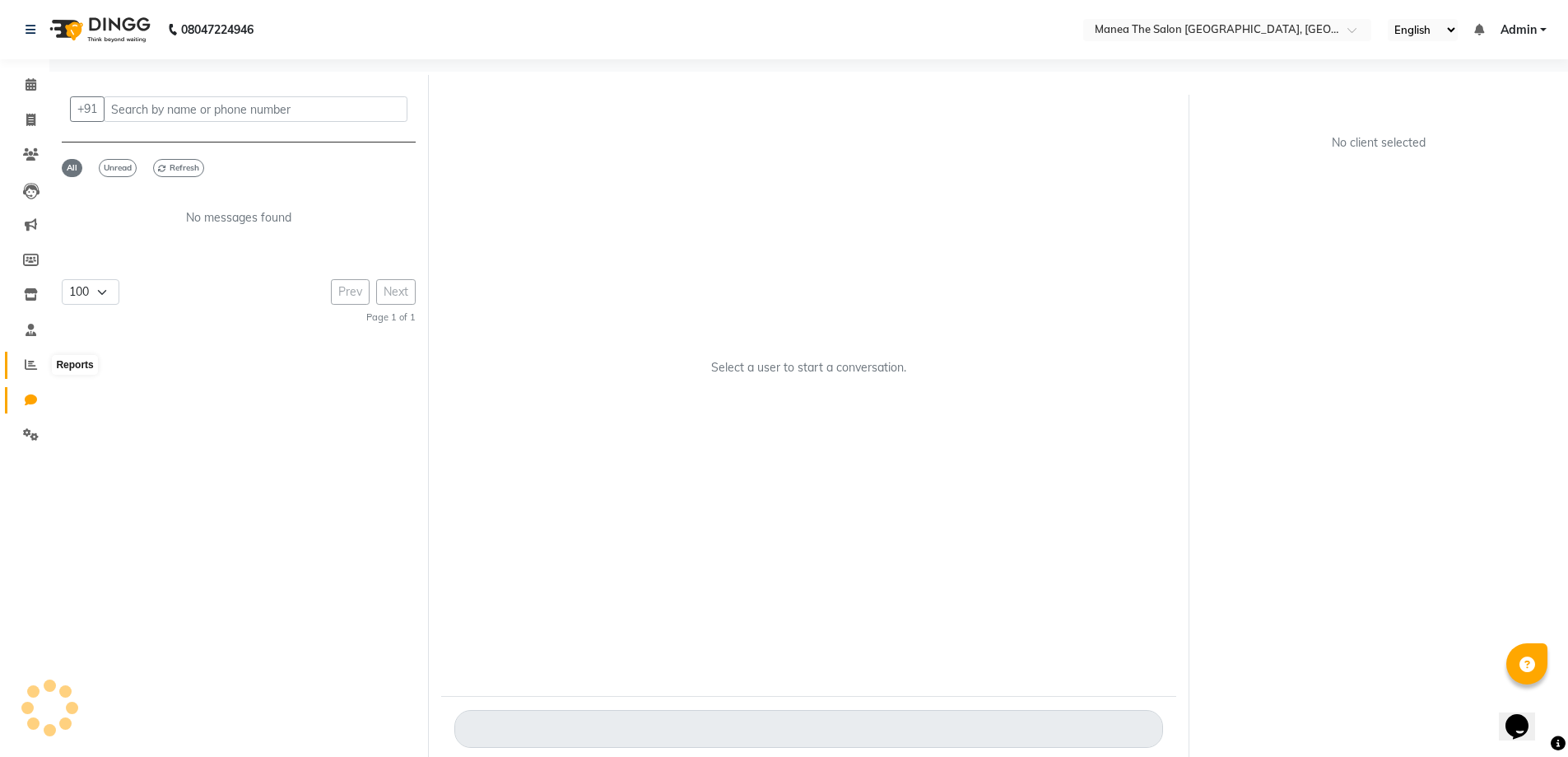
click at [33, 361] on icon at bounding box center [31, 365] width 13 height 13
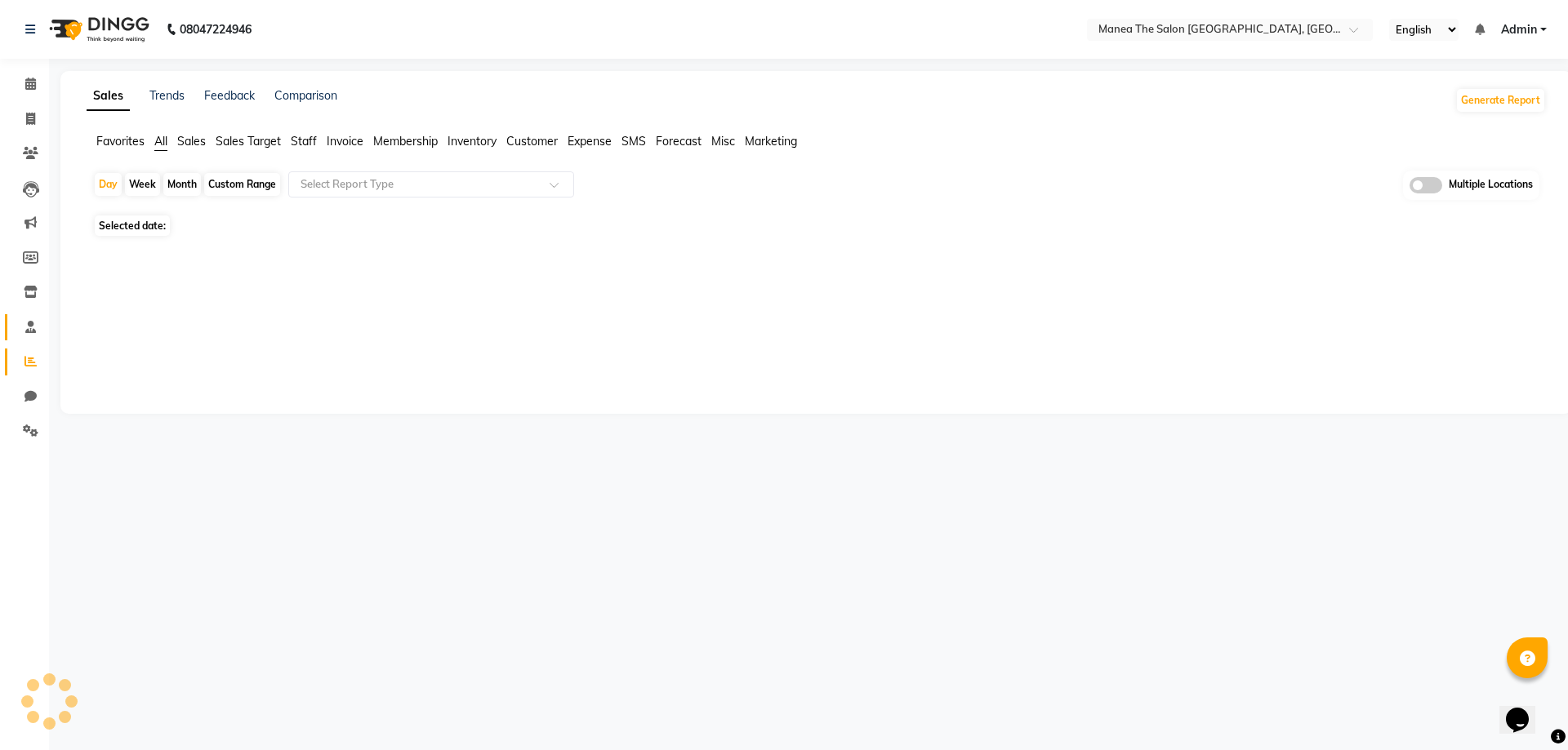
click at [31, 318] on span at bounding box center [30, 327] width 29 height 19
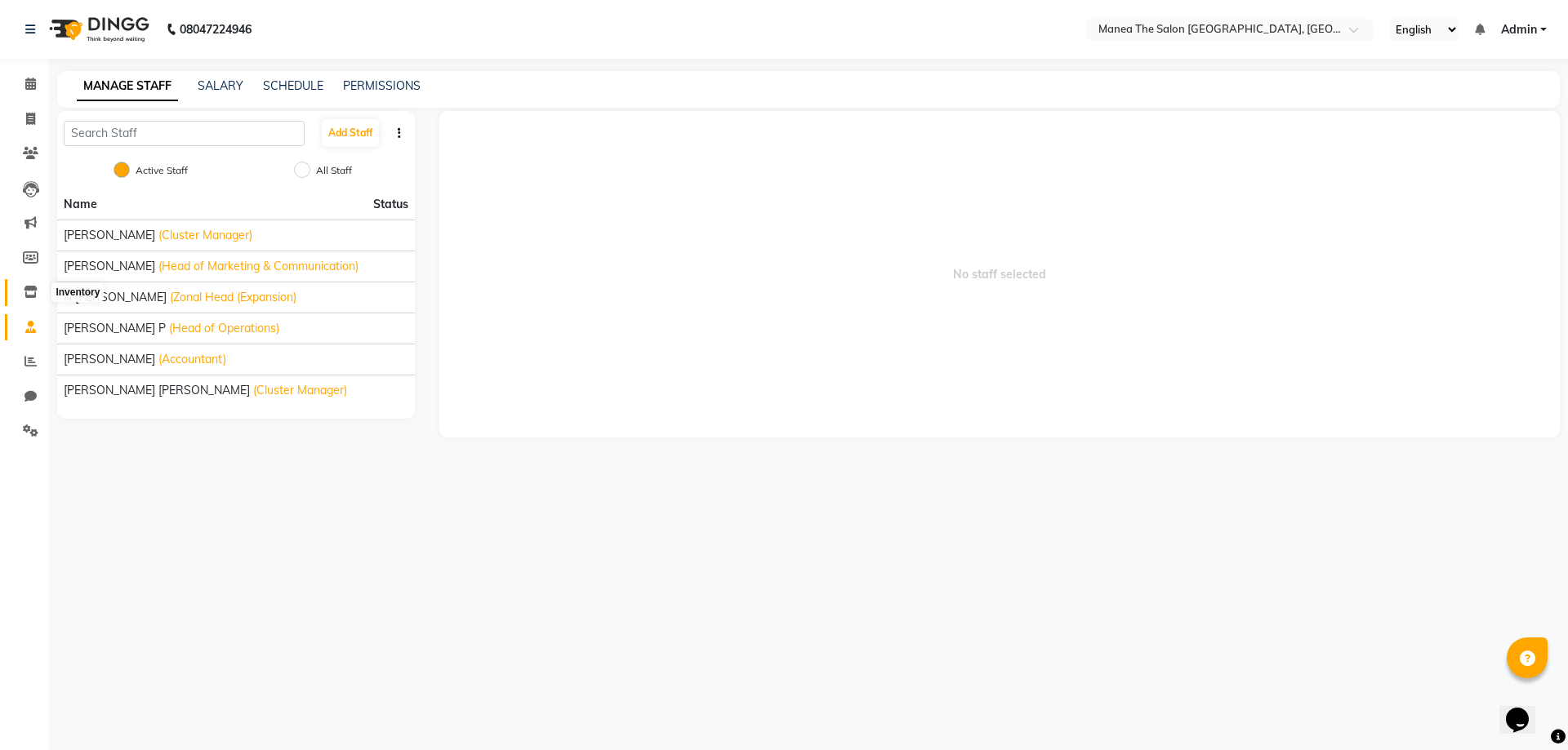
click at [31, 291] on icon at bounding box center [31, 292] width 14 height 12
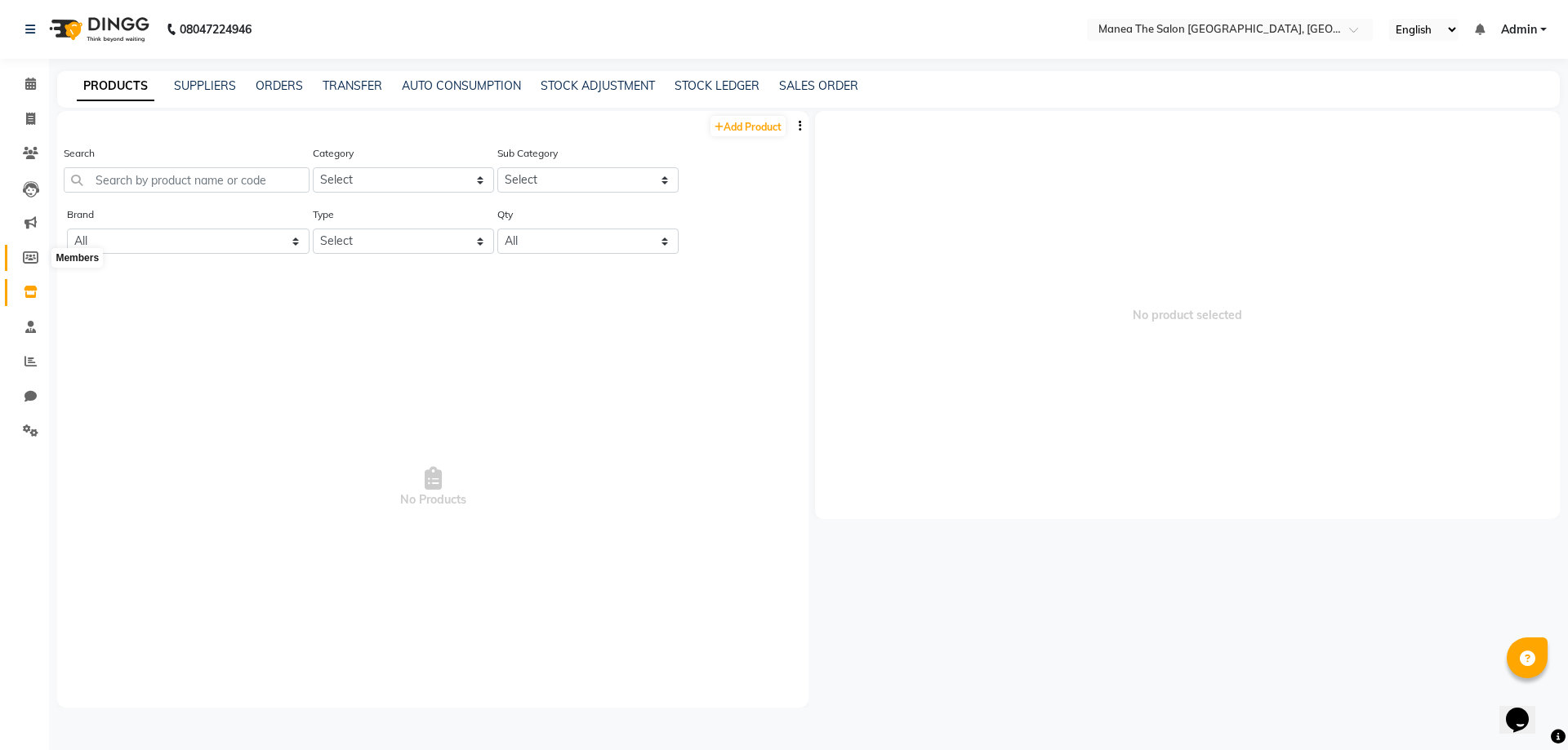
click at [29, 260] on icon at bounding box center [30, 257] width 15 height 12
select select
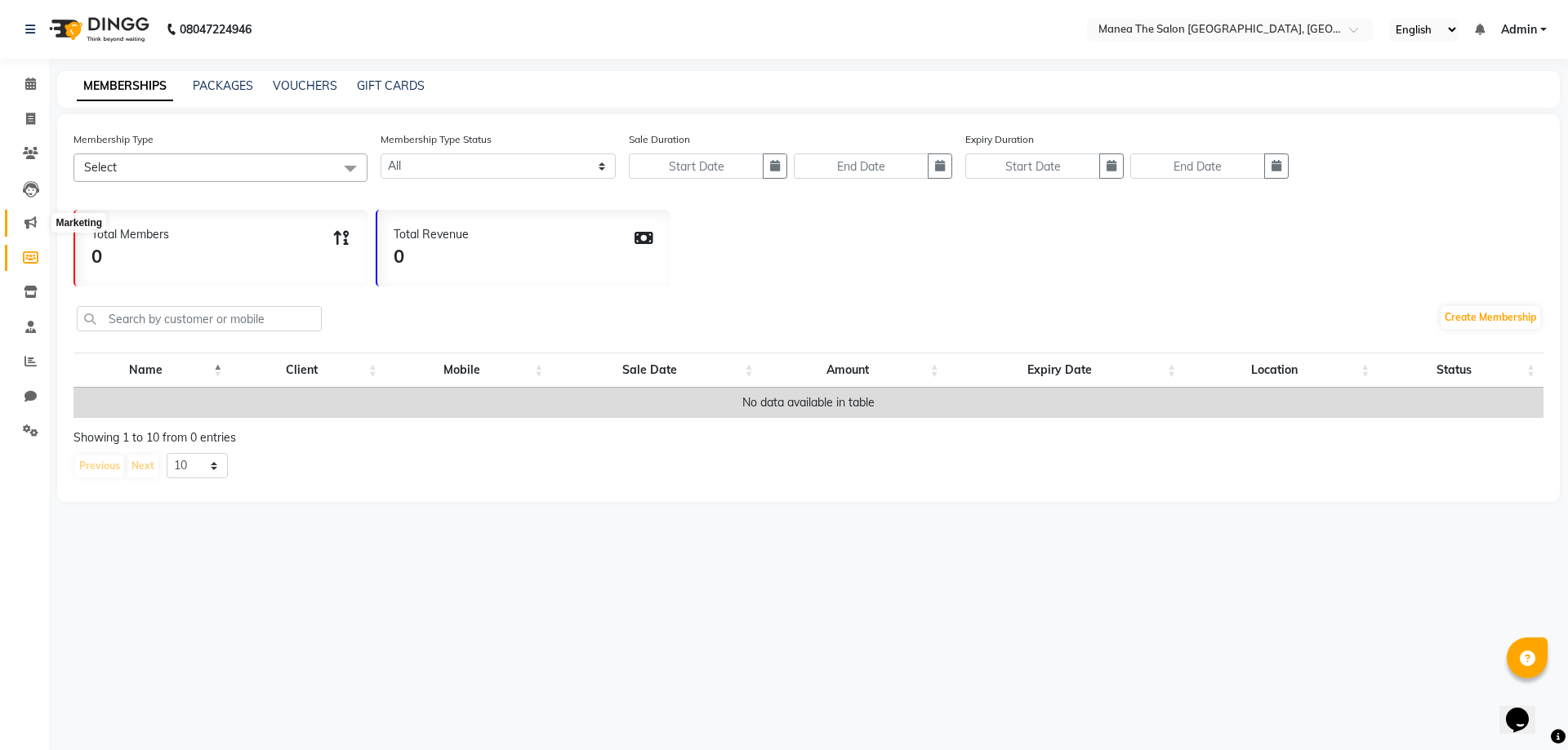
click at [21, 223] on span at bounding box center [30, 222] width 29 height 19
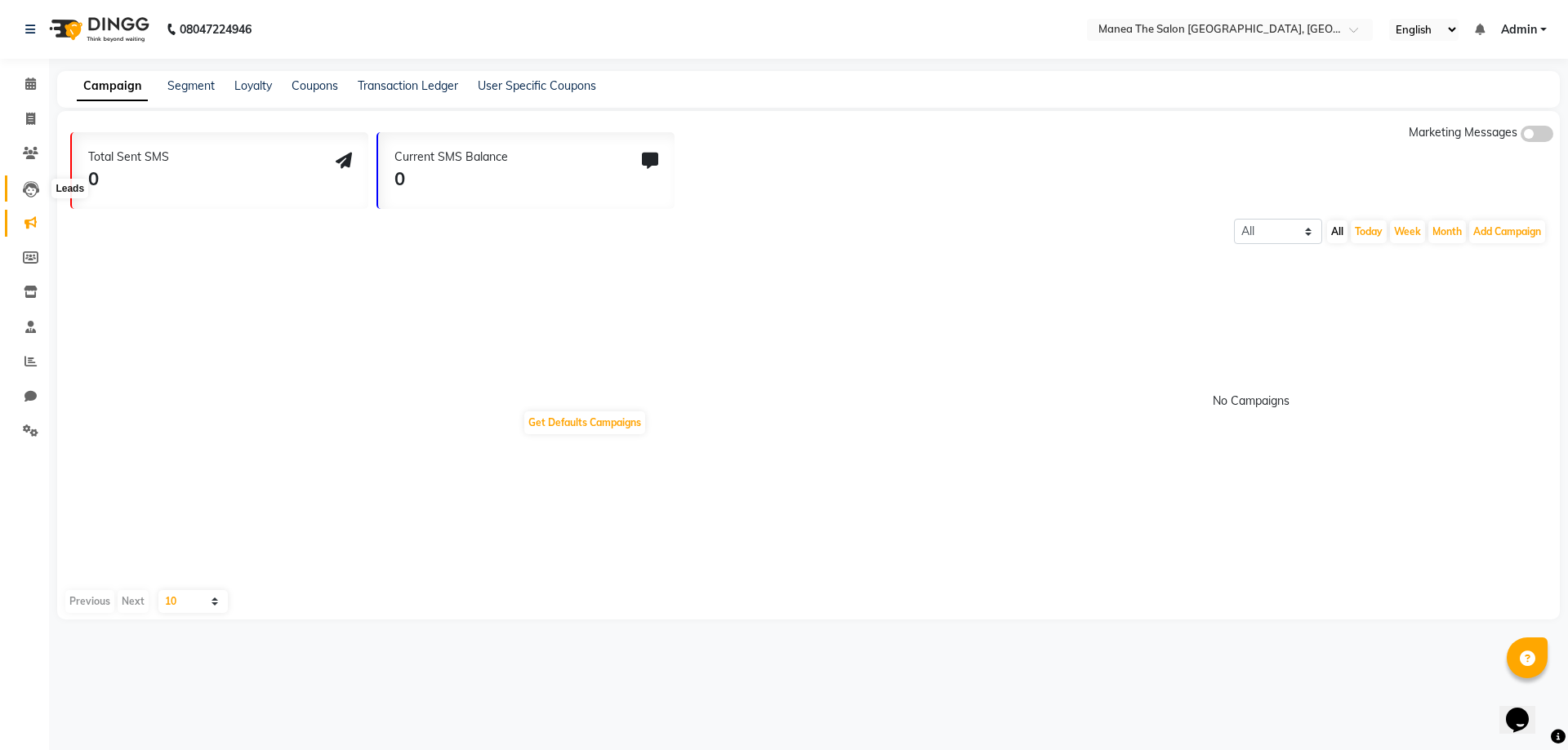
click at [34, 191] on icon at bounding box center [31, 189] width 16 height 16
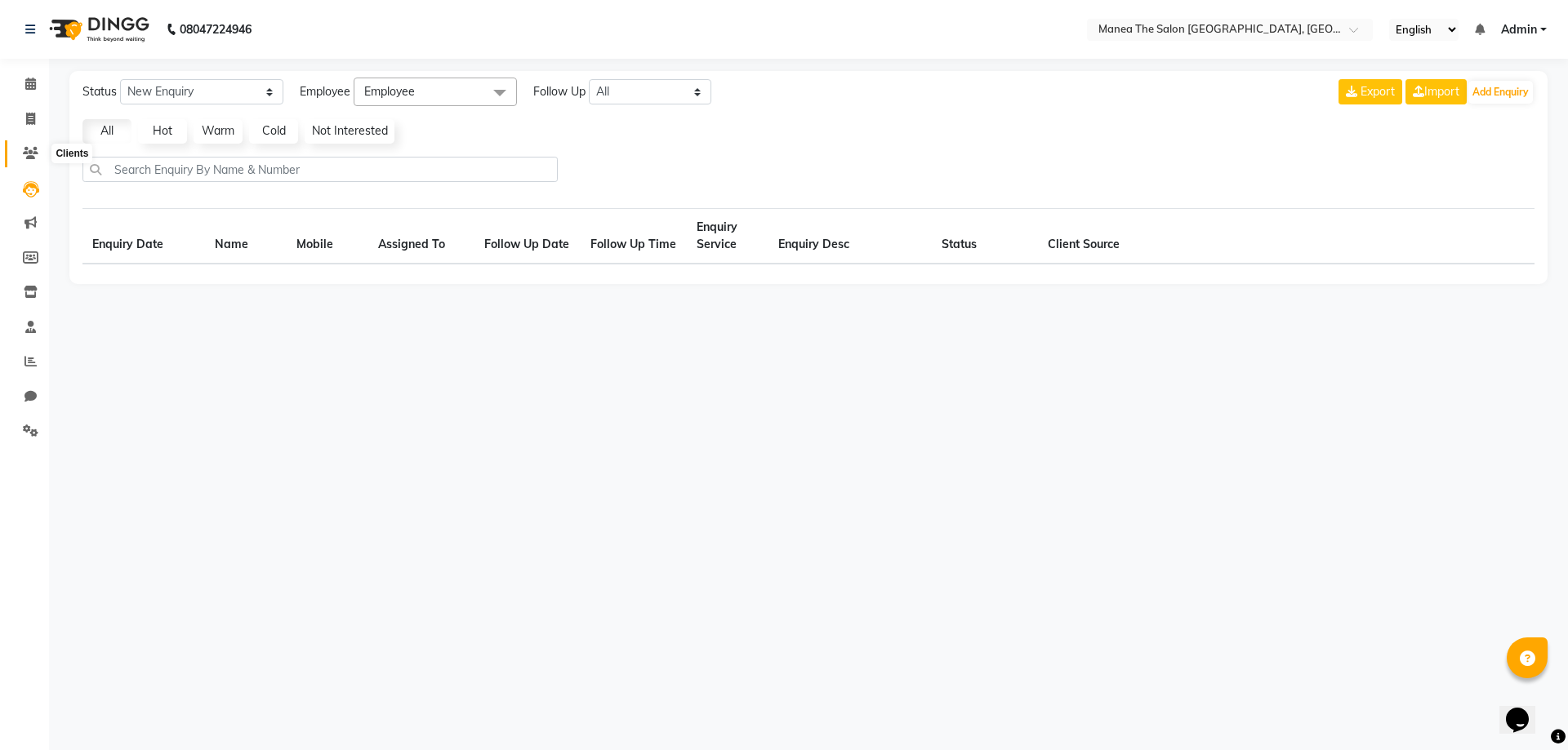
click at [29, 162] on span at bounding box center [30, 154] width 29 height 19
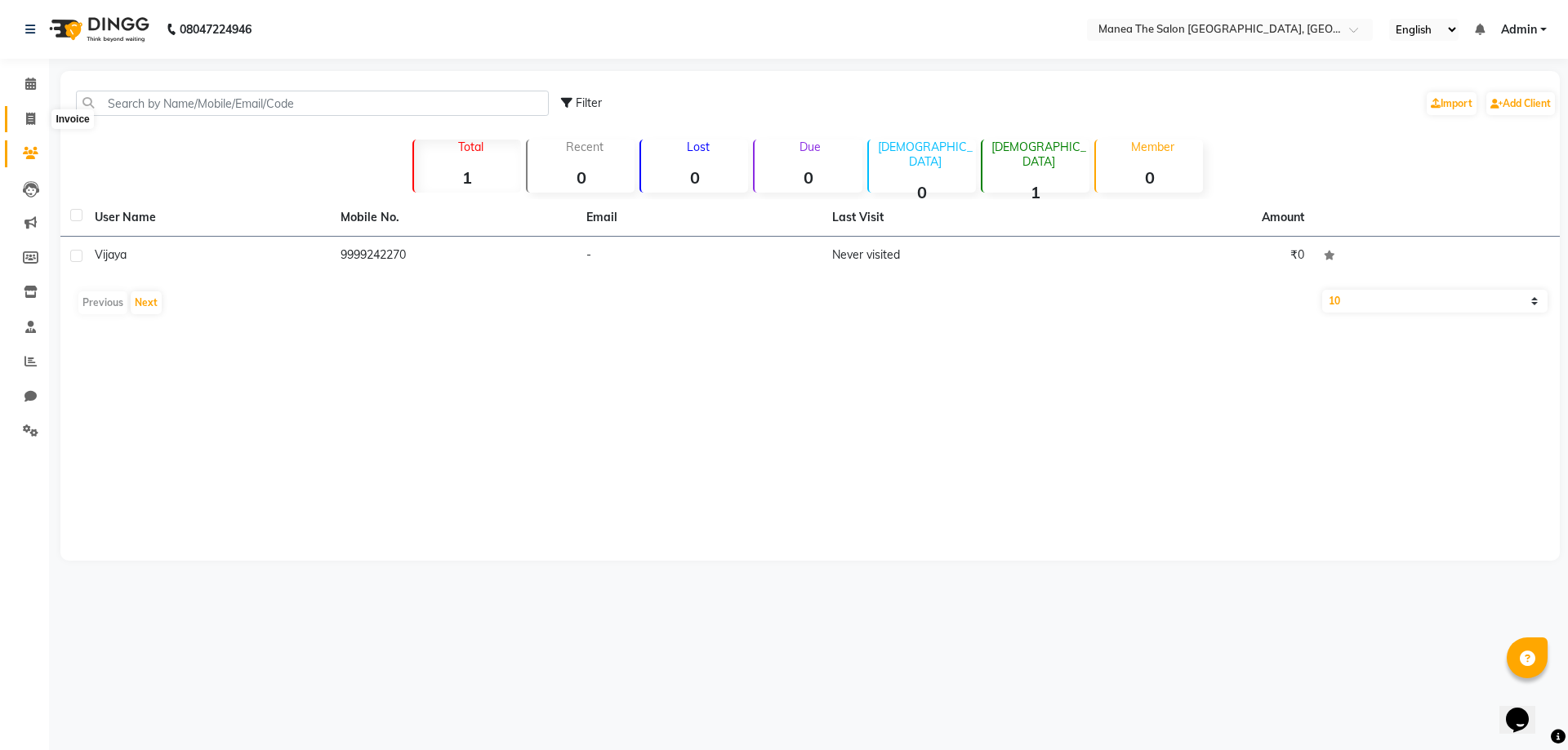
click at [34, 125] on span at bounding box center [30, 119] width 29 height 19
select select "8750"
select select "service"
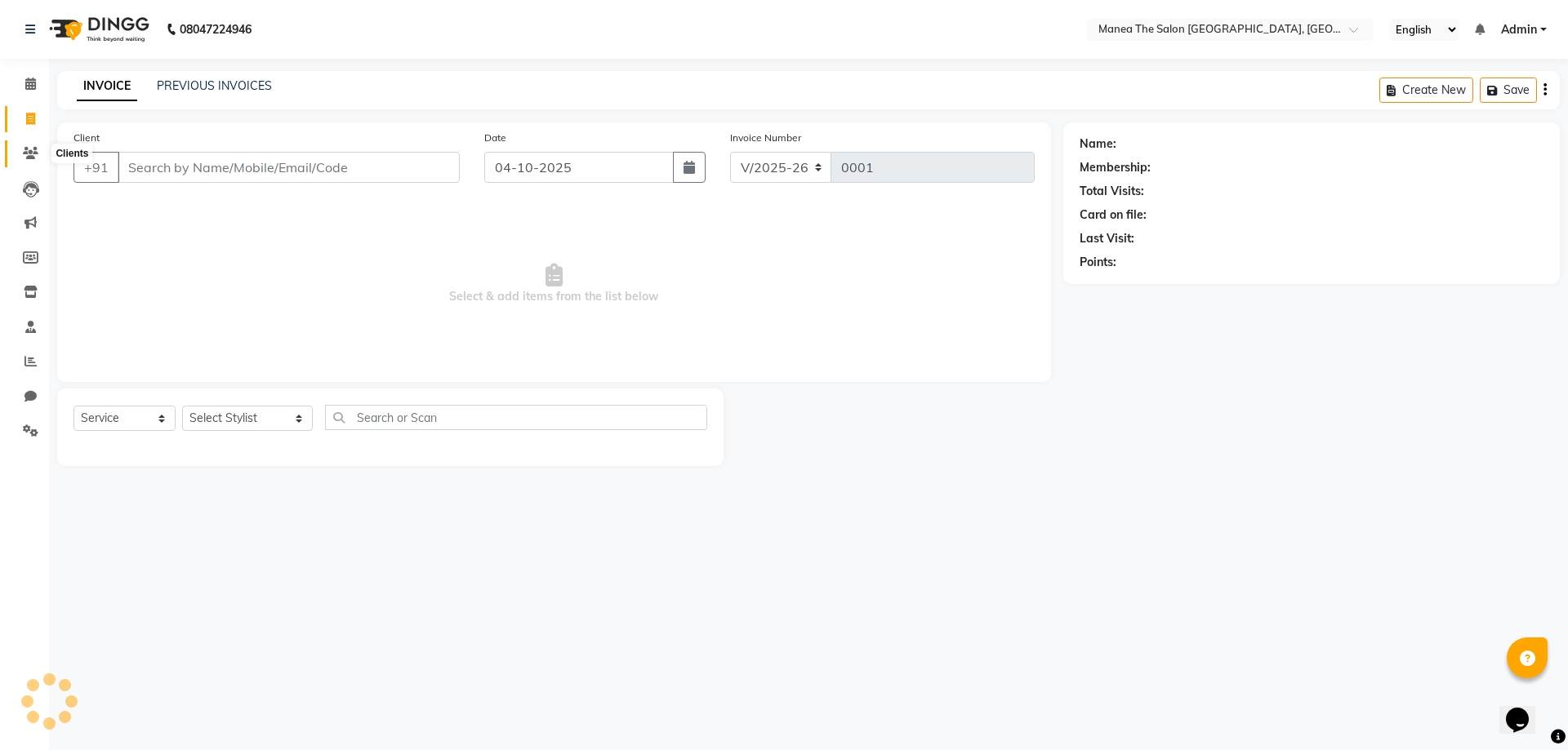
click at [33, 153] on icon at bounding box center [30, 154] width 15 height 12
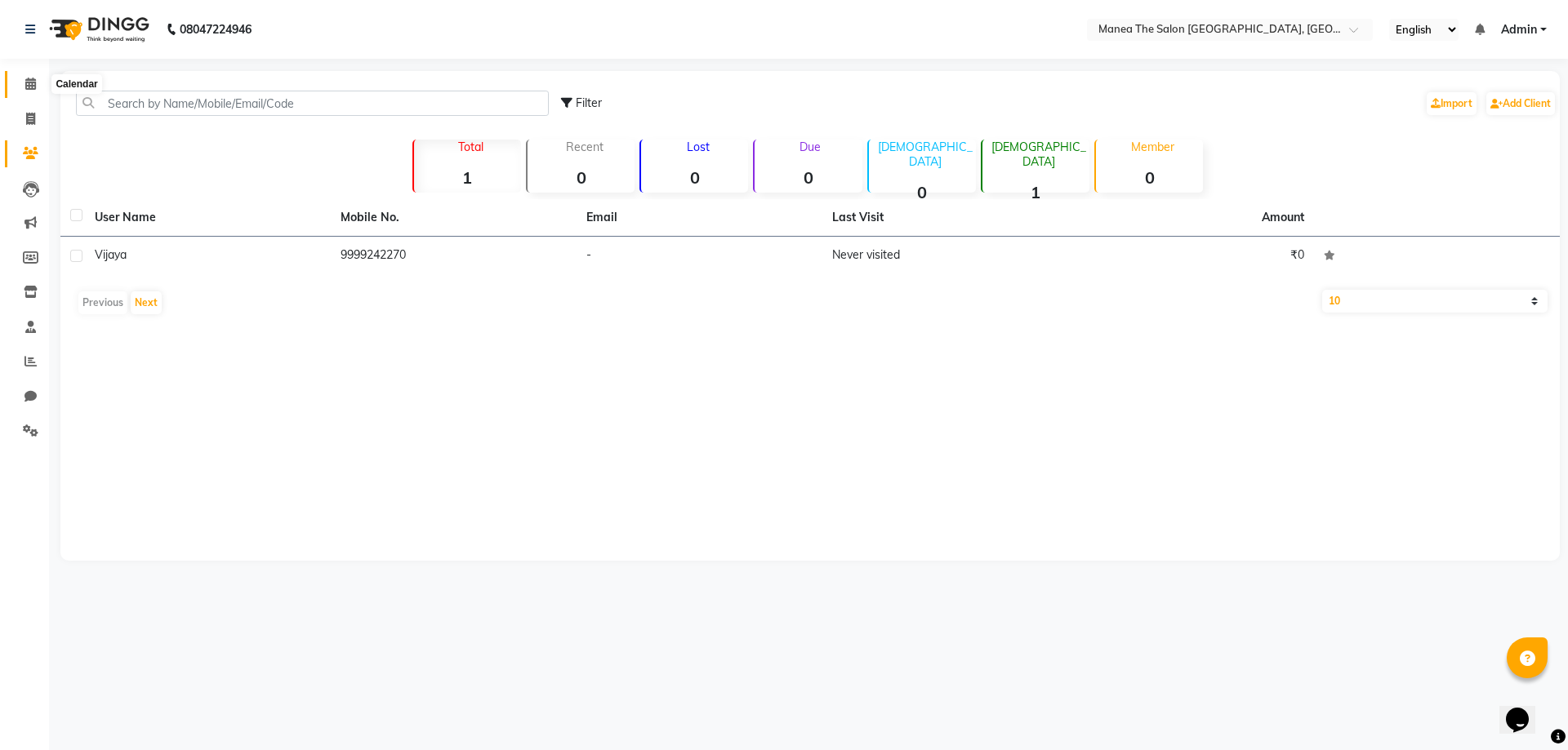
click at [24, 93] on span at bounding box center [30, 84] width 29 height 19
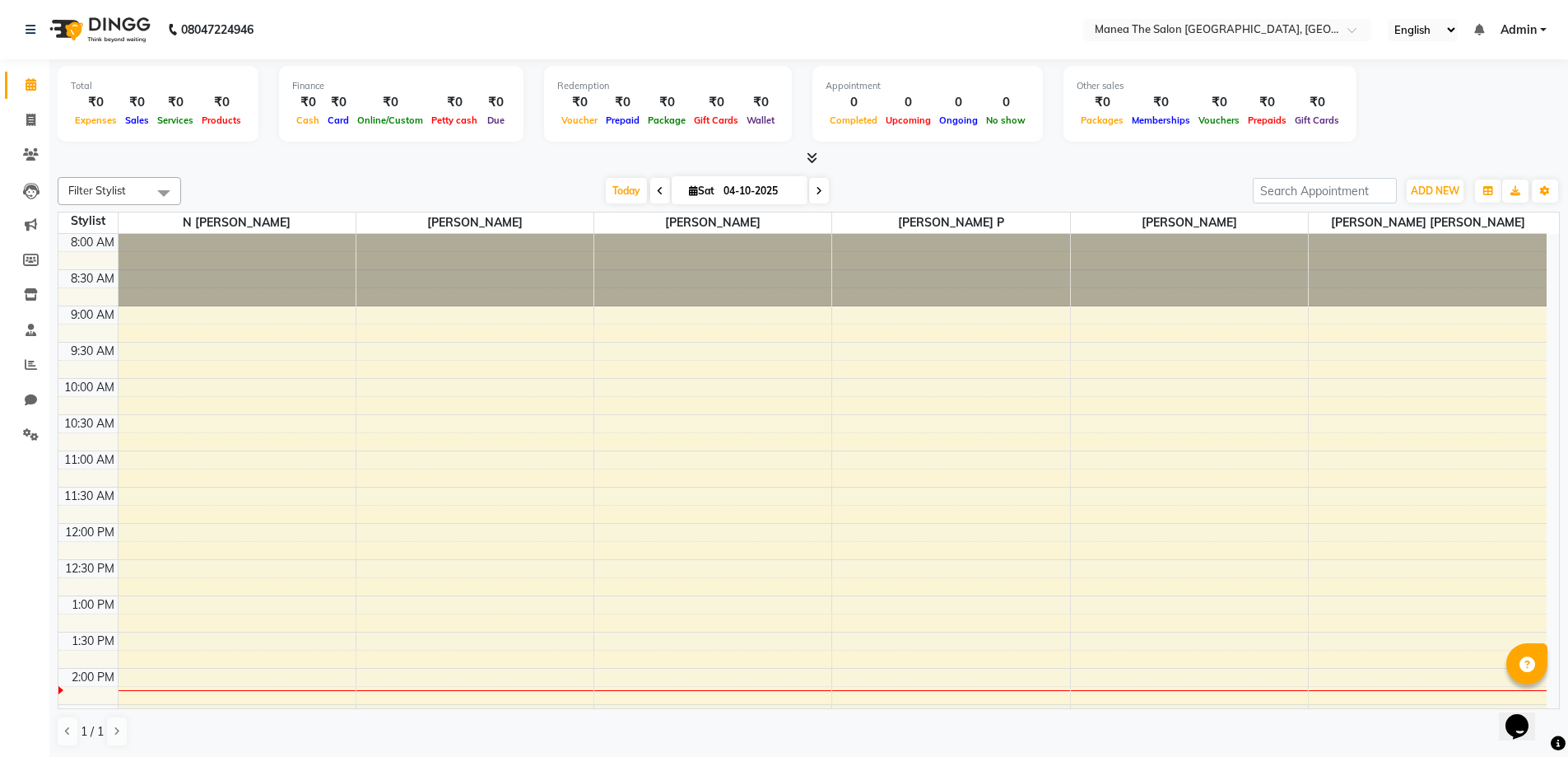
click at [1510, 34] on span "Admin" at bounding box center [1518, 30] width 36 height 17
click at [1282, 32] on input "text" at bounding box center [1210, 32] width 239 height 16
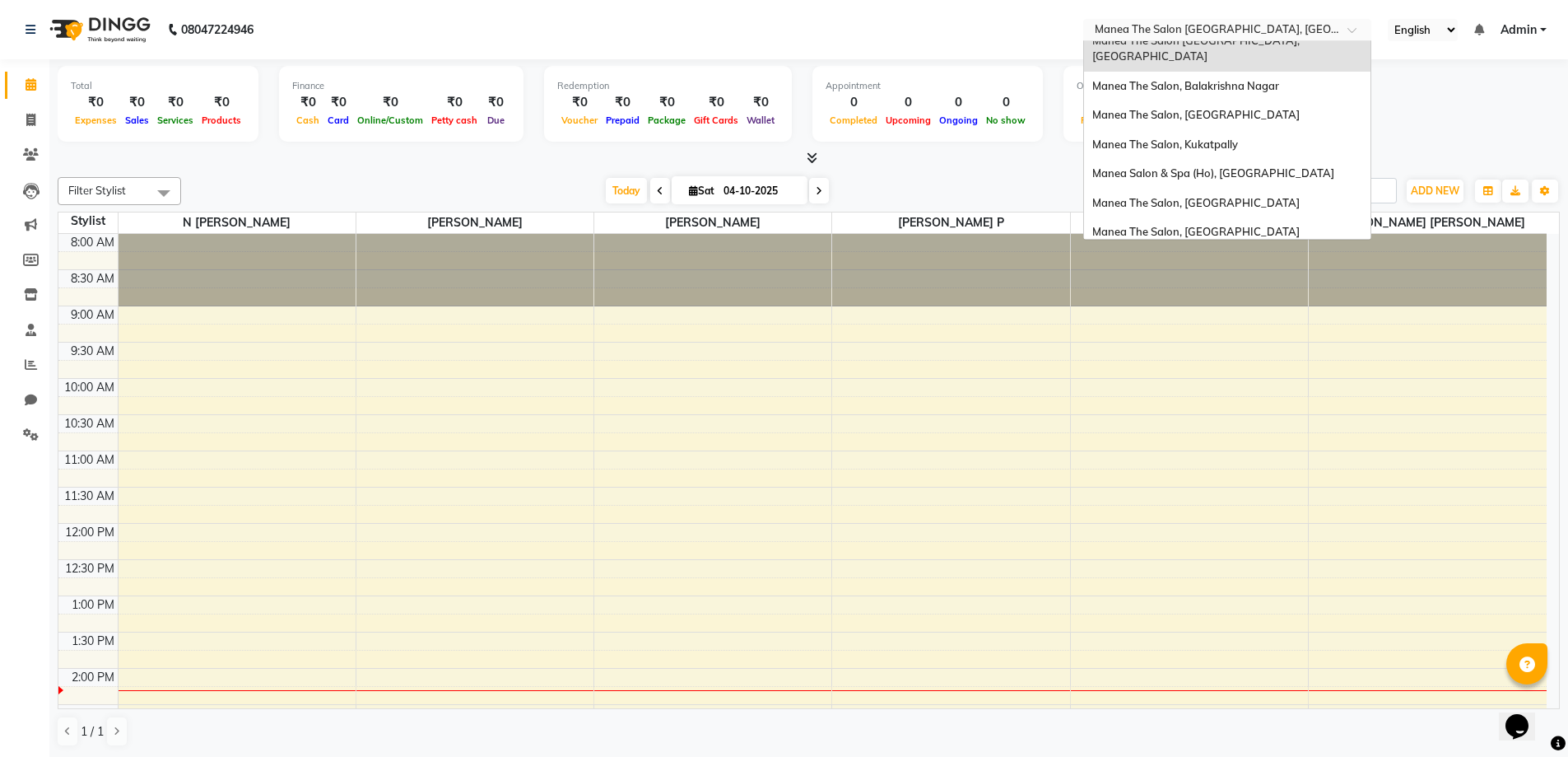
scroll to position [123, 0]
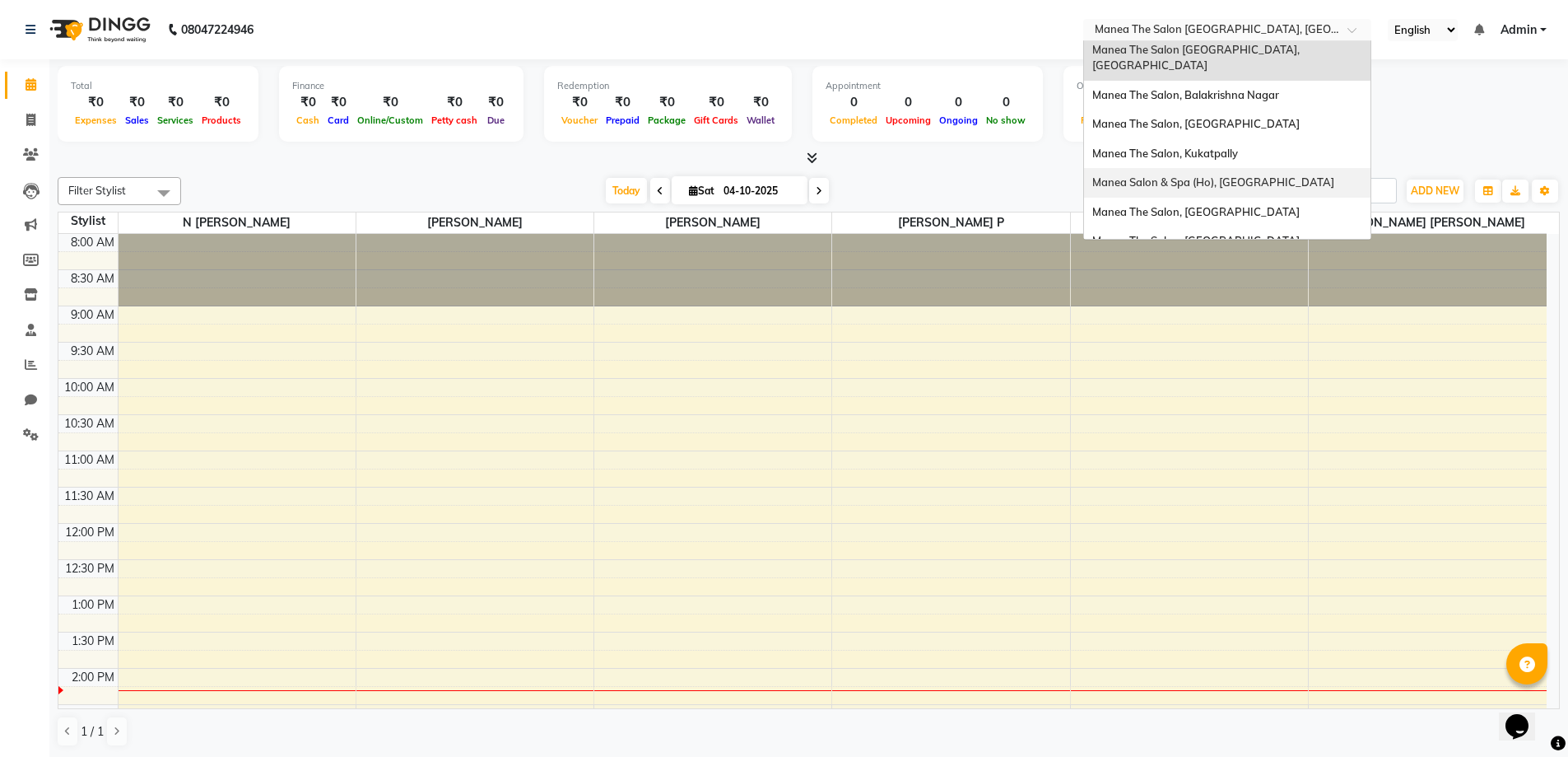
click at [1177, 176] on span "Manea Salon & Spa (Ho), Banjara Hills" at bounding box center [1213, 182] width 242 height 14
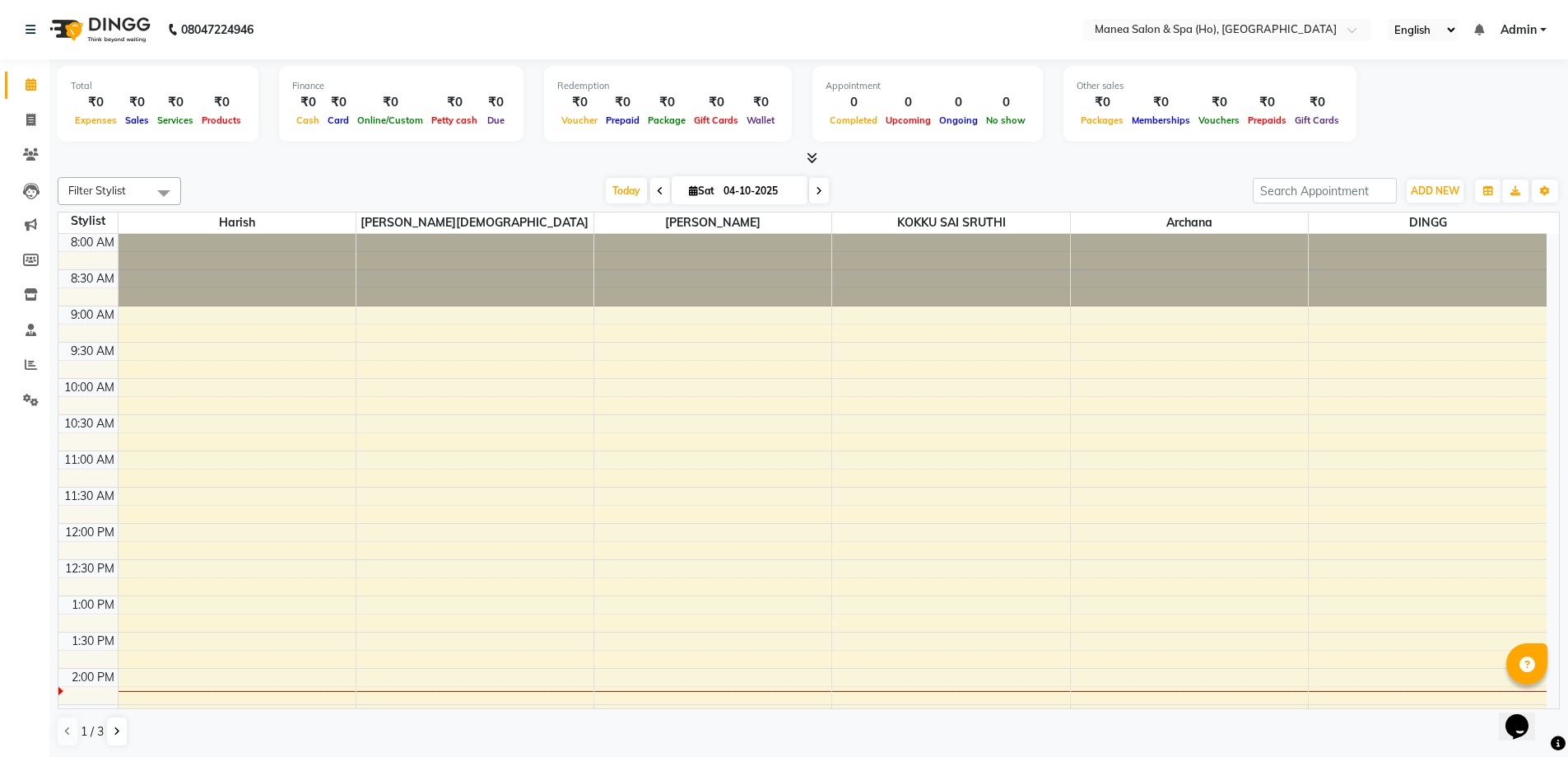
click at [1535, 29] on span "Admin" at bounding box center [1518, 30] width 36 height 17
click at [1259, 27] on input "text" at bounding box center [1210, 32] width 239 height 16
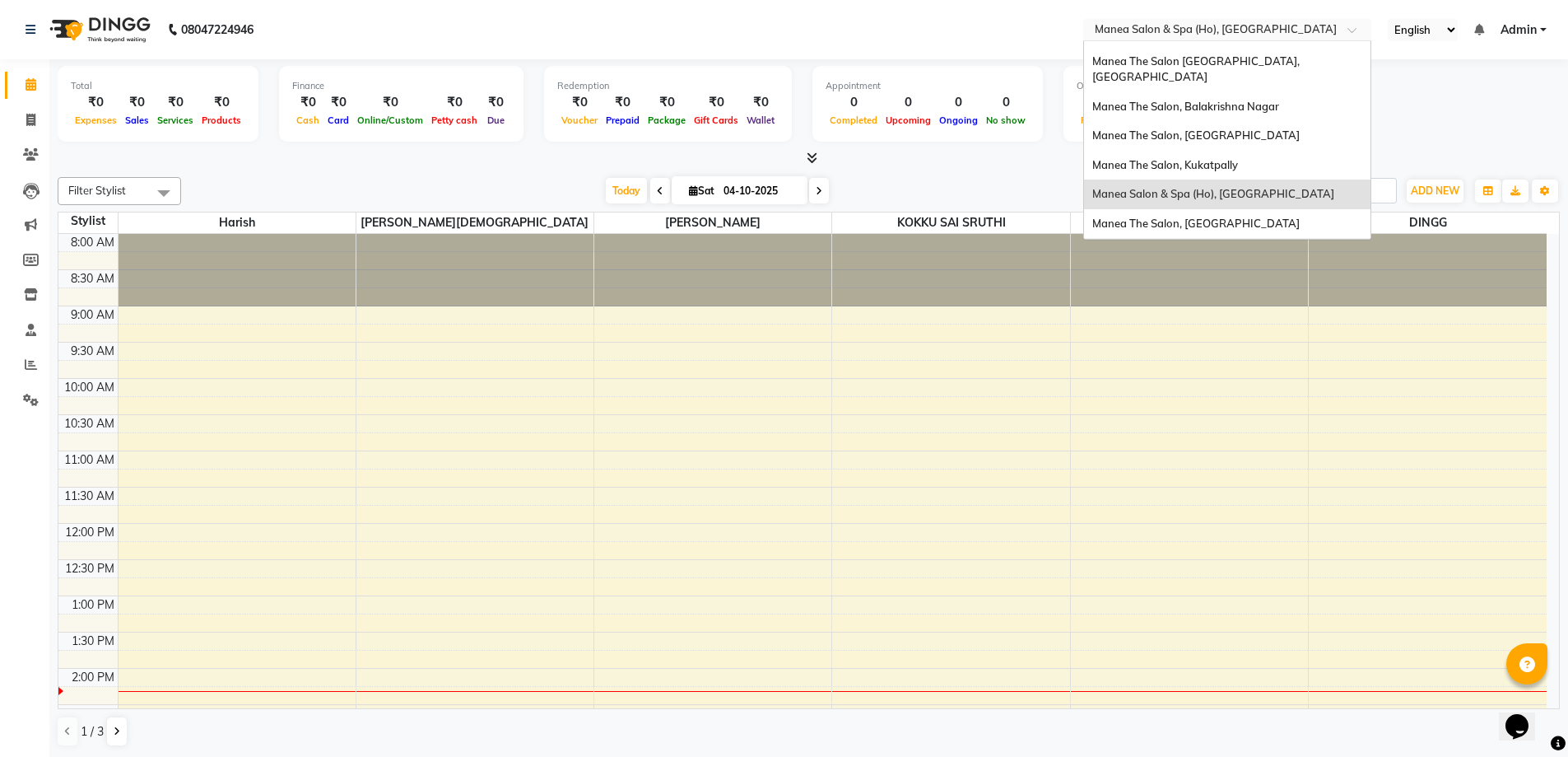
scroll to position [60, 0]
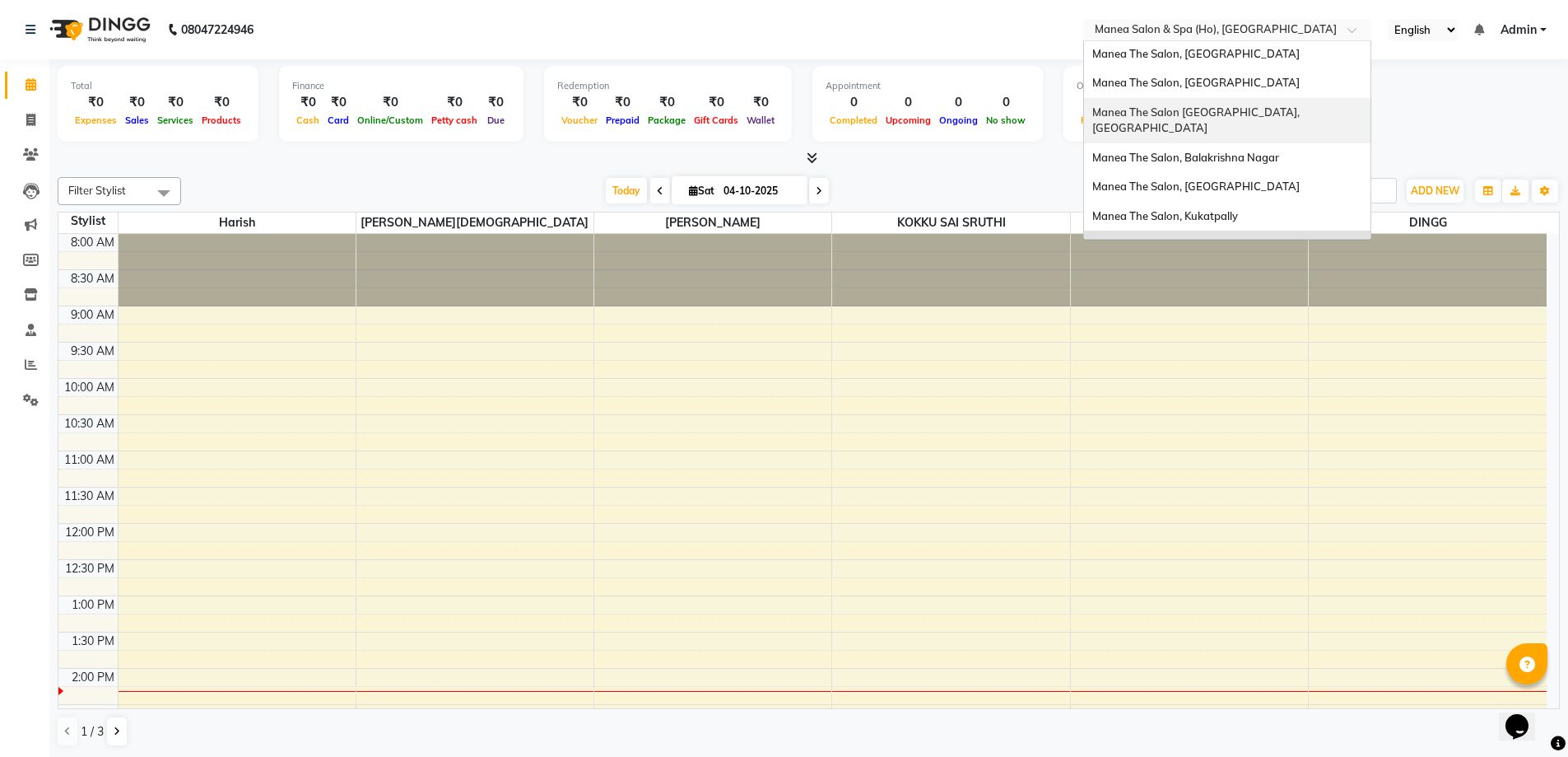
click at [1228, 110] on span "Manea The Salon Banjara Hills, Banjara Hills" at bounding box center [1197, 120] width 210 height 30
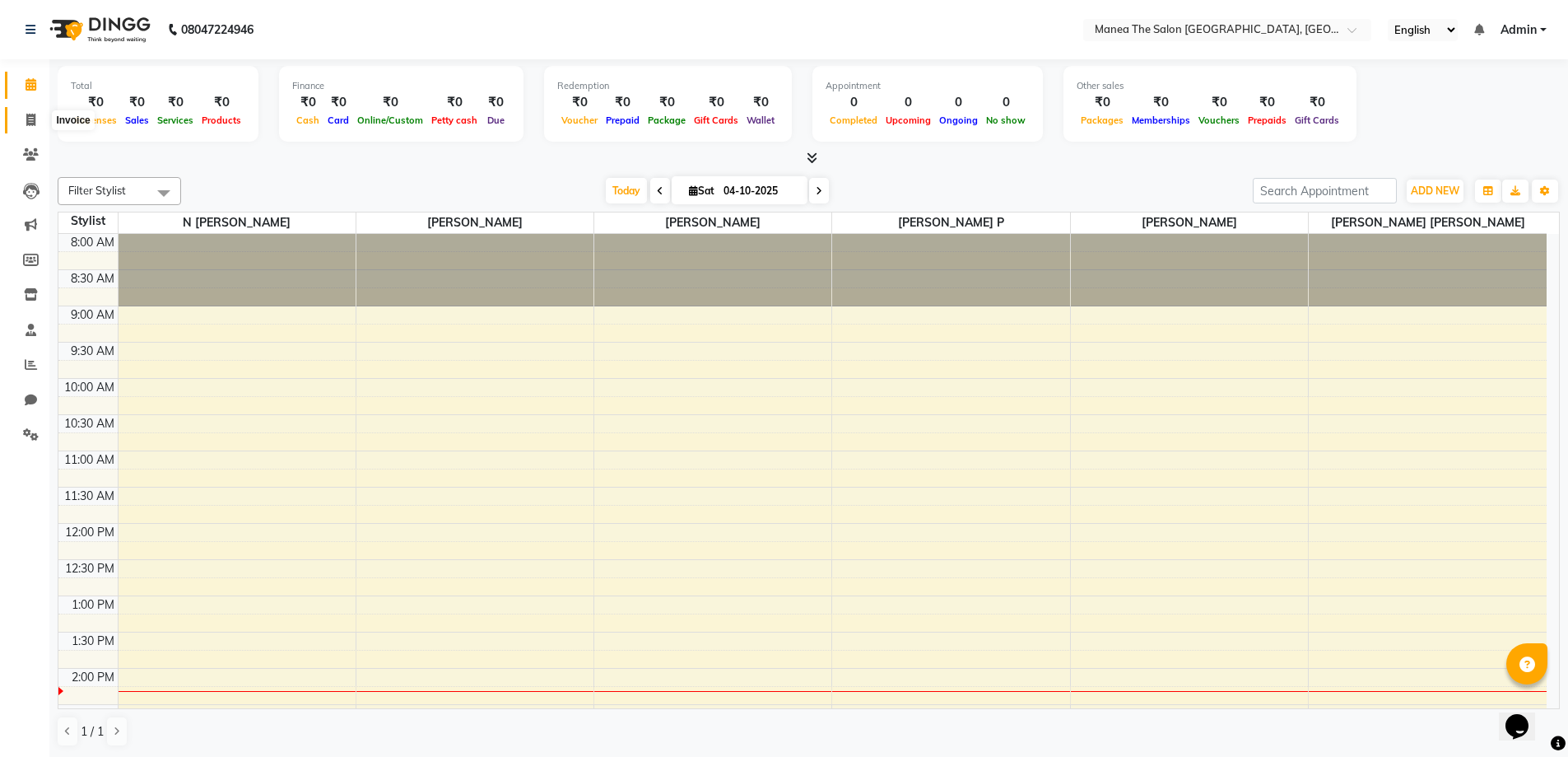
click at [33, 122] on icon at bounding box center [31, 120] width 9 height 13
select select "8750"
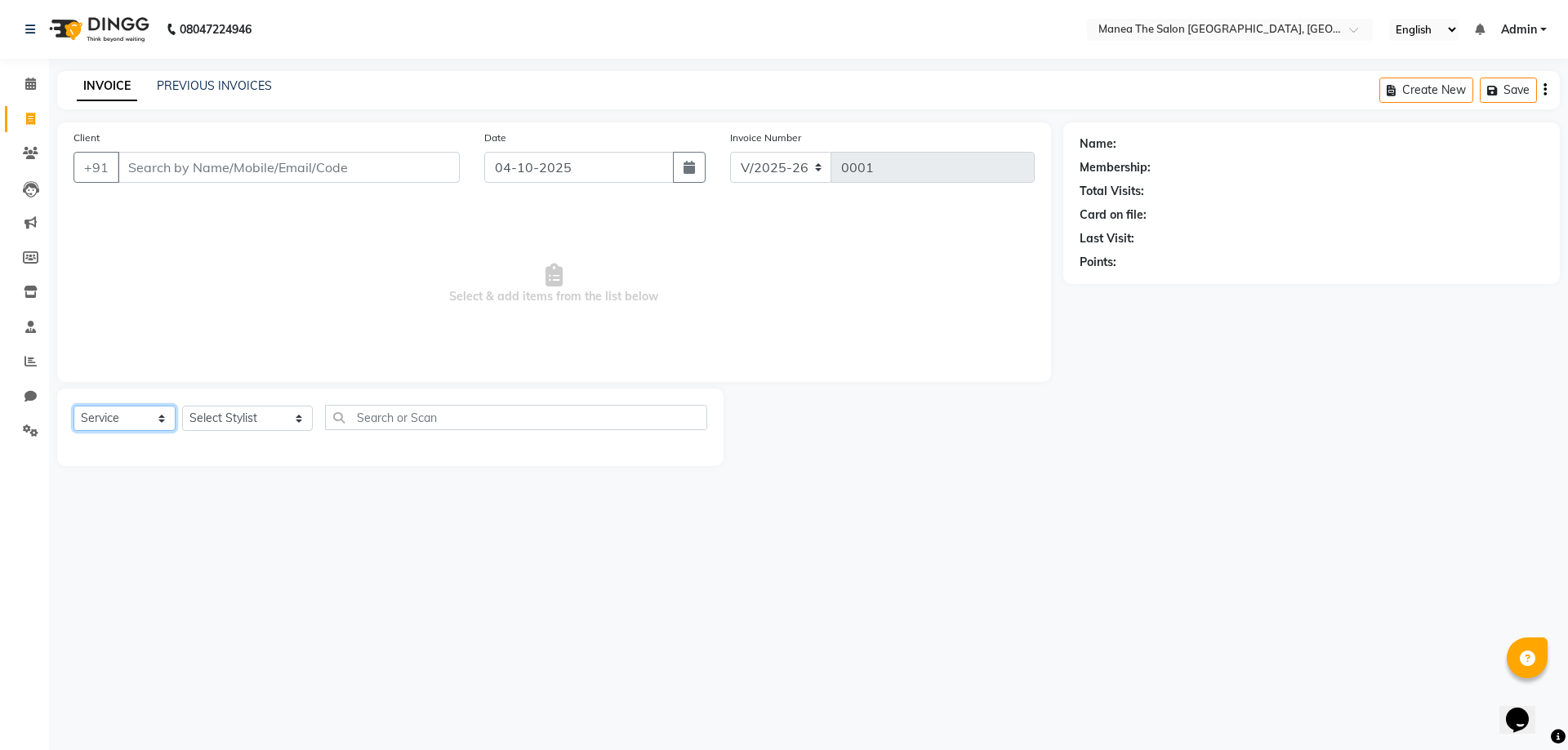
click at [119, 410] on select "Select Service Product Membership Package Voucher Prepaid Gift Card" at bounding box center [124, 418] width 102 height 25
select select "membership"
click at [73, 405] on select "Select Service Product Membership Package Voucher Prepaid Gift Card" at bounding box center [124, 418] width 102 height 25
click at [219, 419] on select "Select Stylist Chandu Mohammed Omar N Ravinder Reddy Santhosh P Talari Ramesh T…" at bounding box center [247, 418] width 130 height 25
select select "89199"
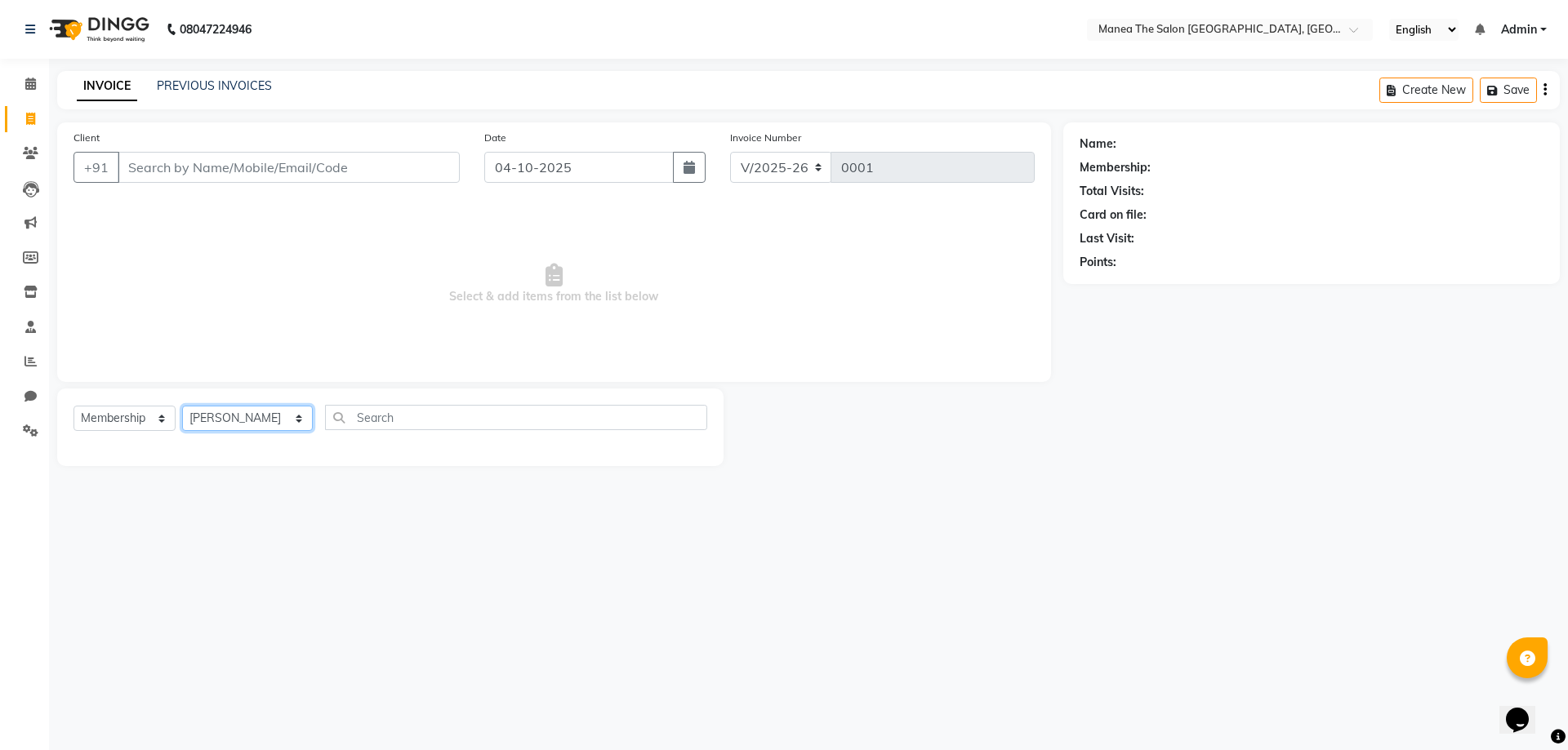
click at [182, 405] on select "Select Stylist Chandu Mohammed Omar N Ravinder Reddy Santhosh P Talari Ramesh T…" at bounding box center [247, 418] width 130 height 25
click at [325, 416] on input "text" at bounding box center [516, 417] width 382 height 25
click at [1518, 28] on span "Admin" at bounding box center [1519, 29] width 36 height 17
click at [1424, 29] on select "English ENGLISH Español العربية मराठी हिंदी ગુજરાતી தமிழ் 中文" at bounding box center [1424, 29] width 70 height 22
click at [1330, 29] on input "text" at bounding box center [1213, 31] width 237 height 16
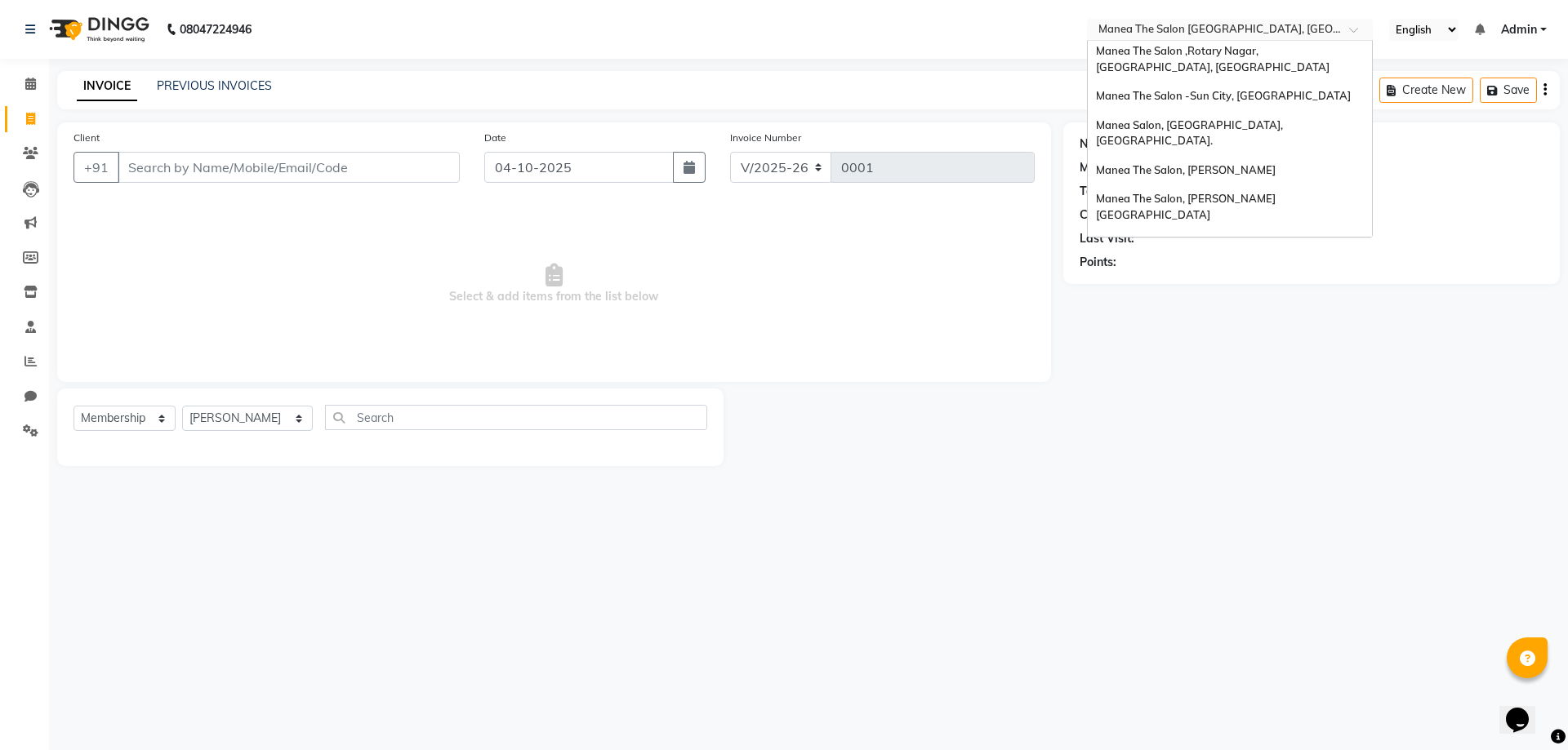
scroll to position [404, 0]
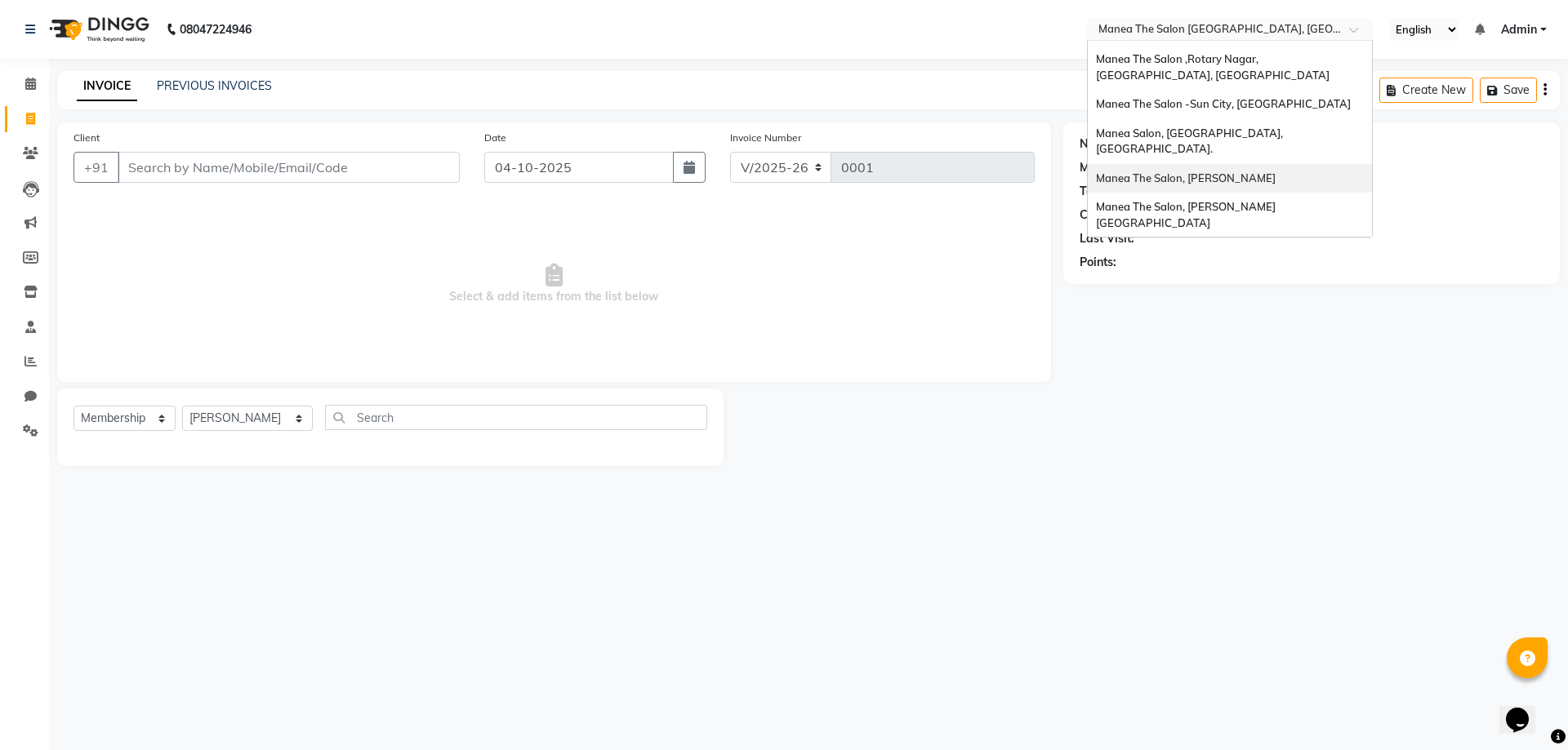
click at [1253, 171] on span "Manea The Salon, [PERSON_NAME]" at bounding box center [1185, 178] width 180 height 13
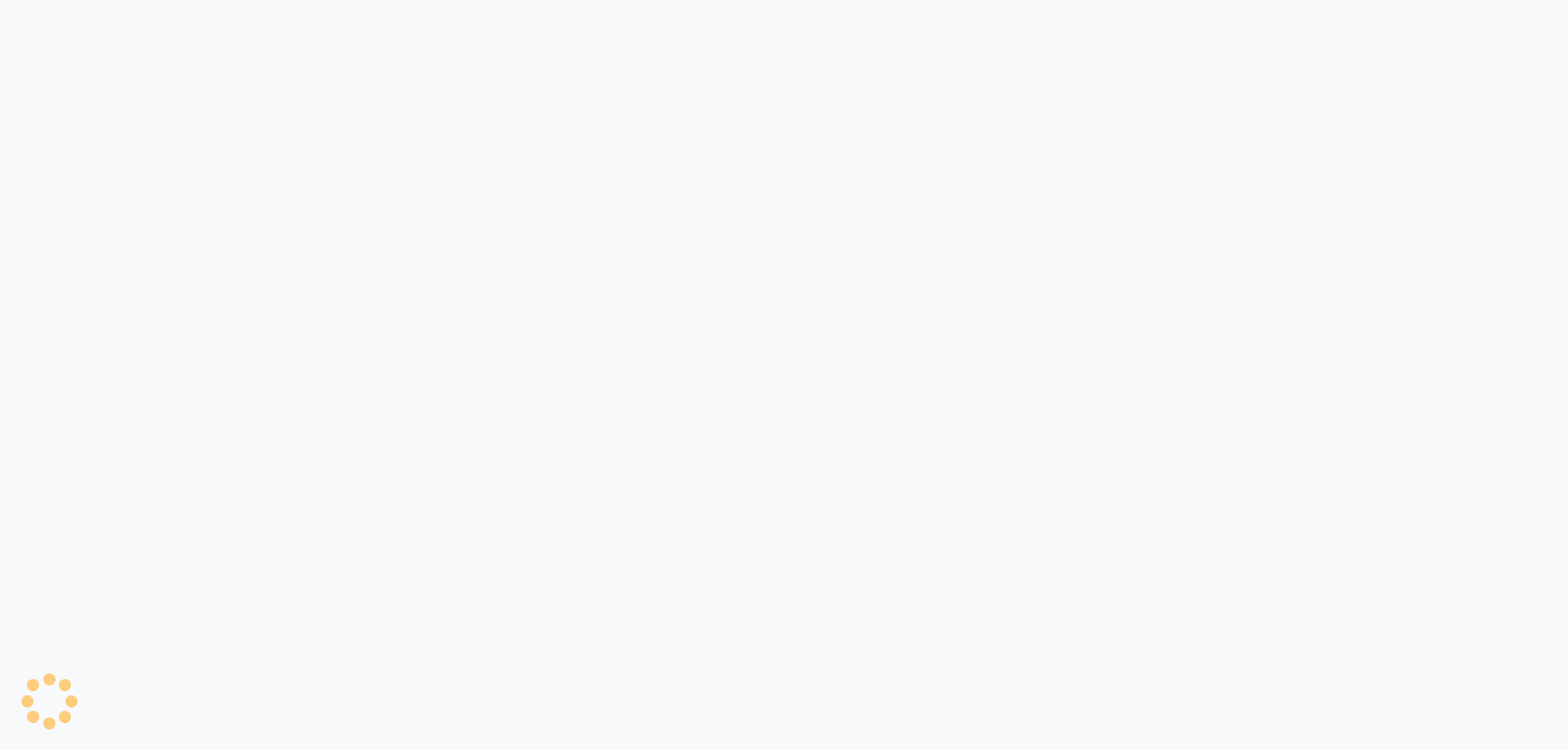
select select "service"
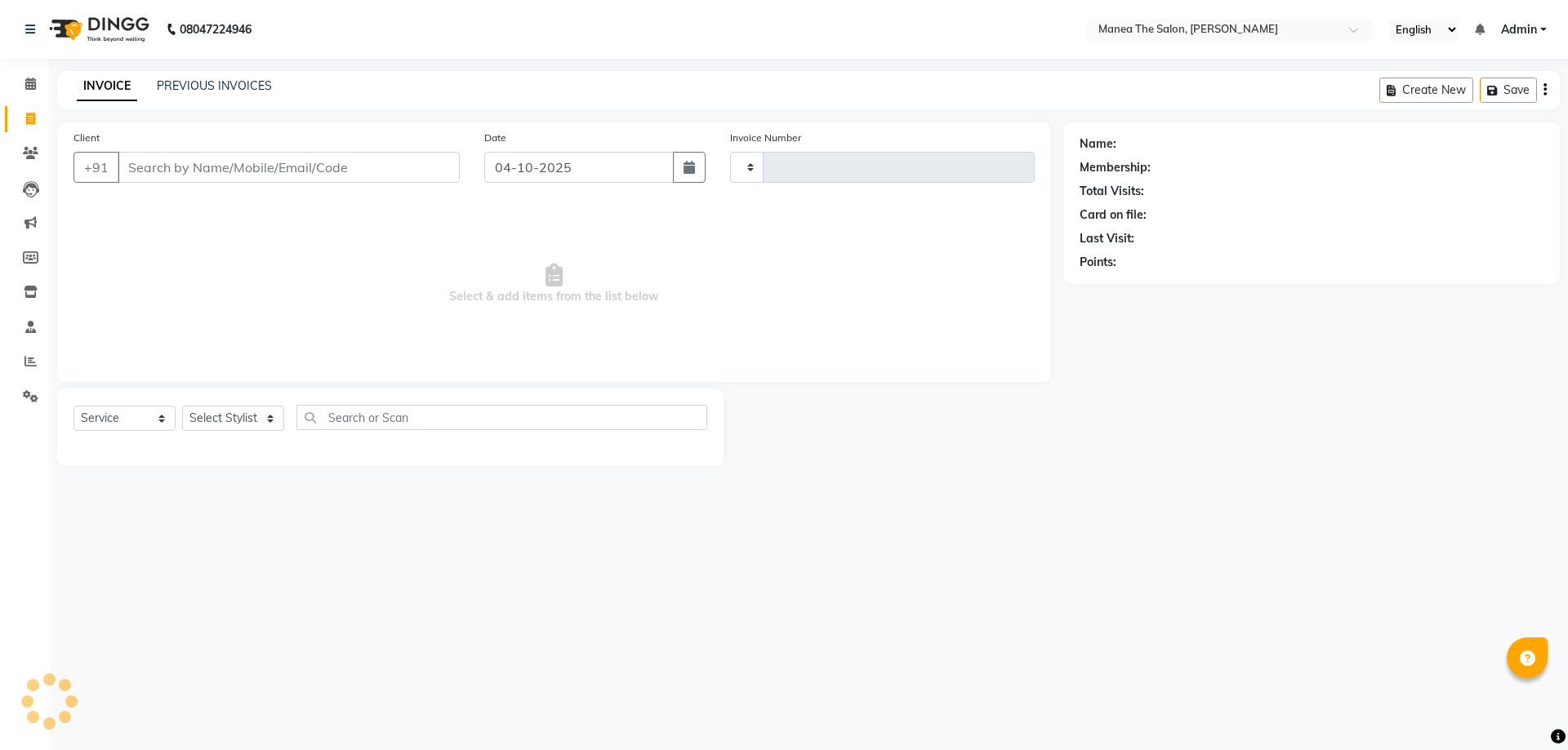
type input "1859"
select select "6846"
click at [318, 181] on input "Client" at bounding box center [289, 167] width 342 height 31
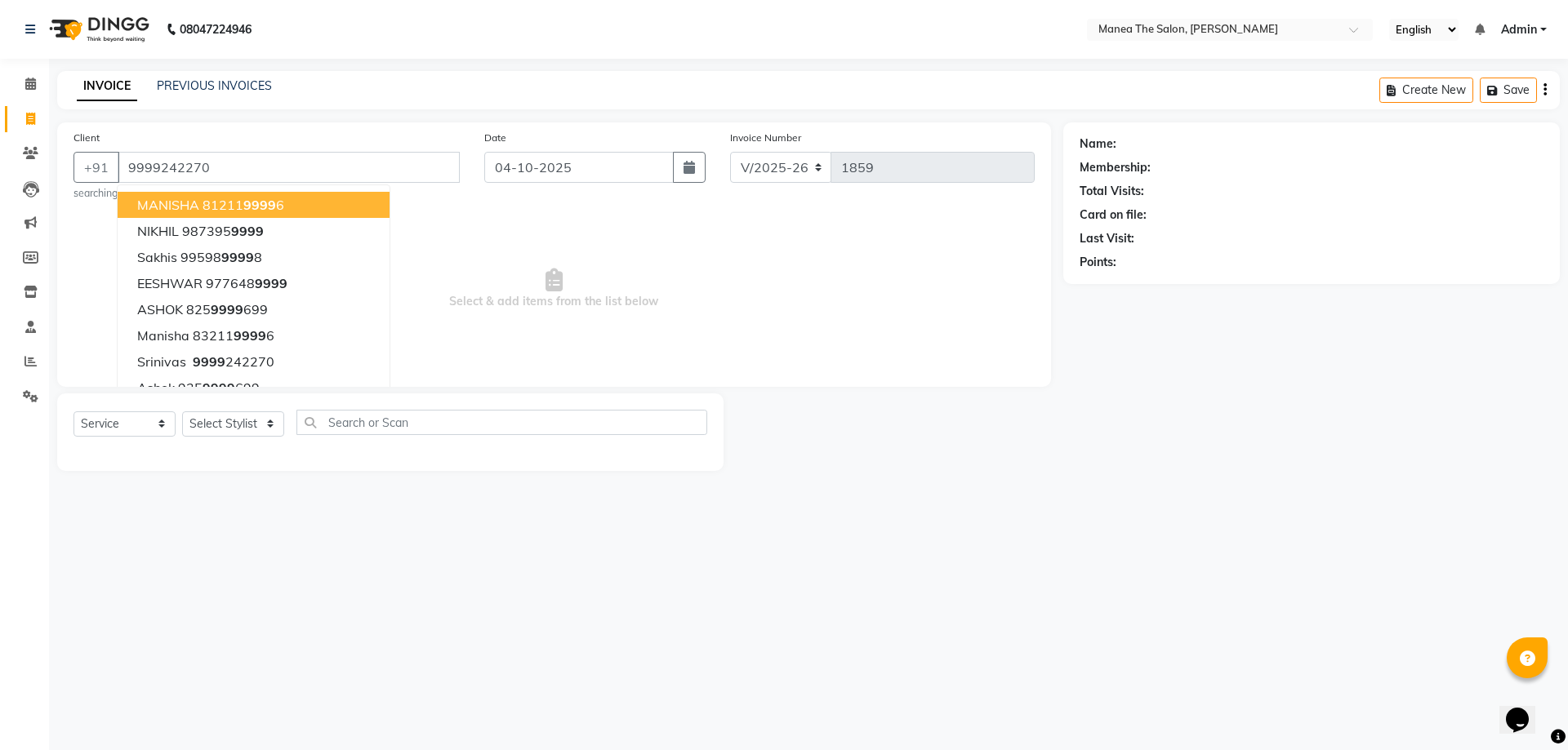
type input "9999242270"
select select "1: Object"
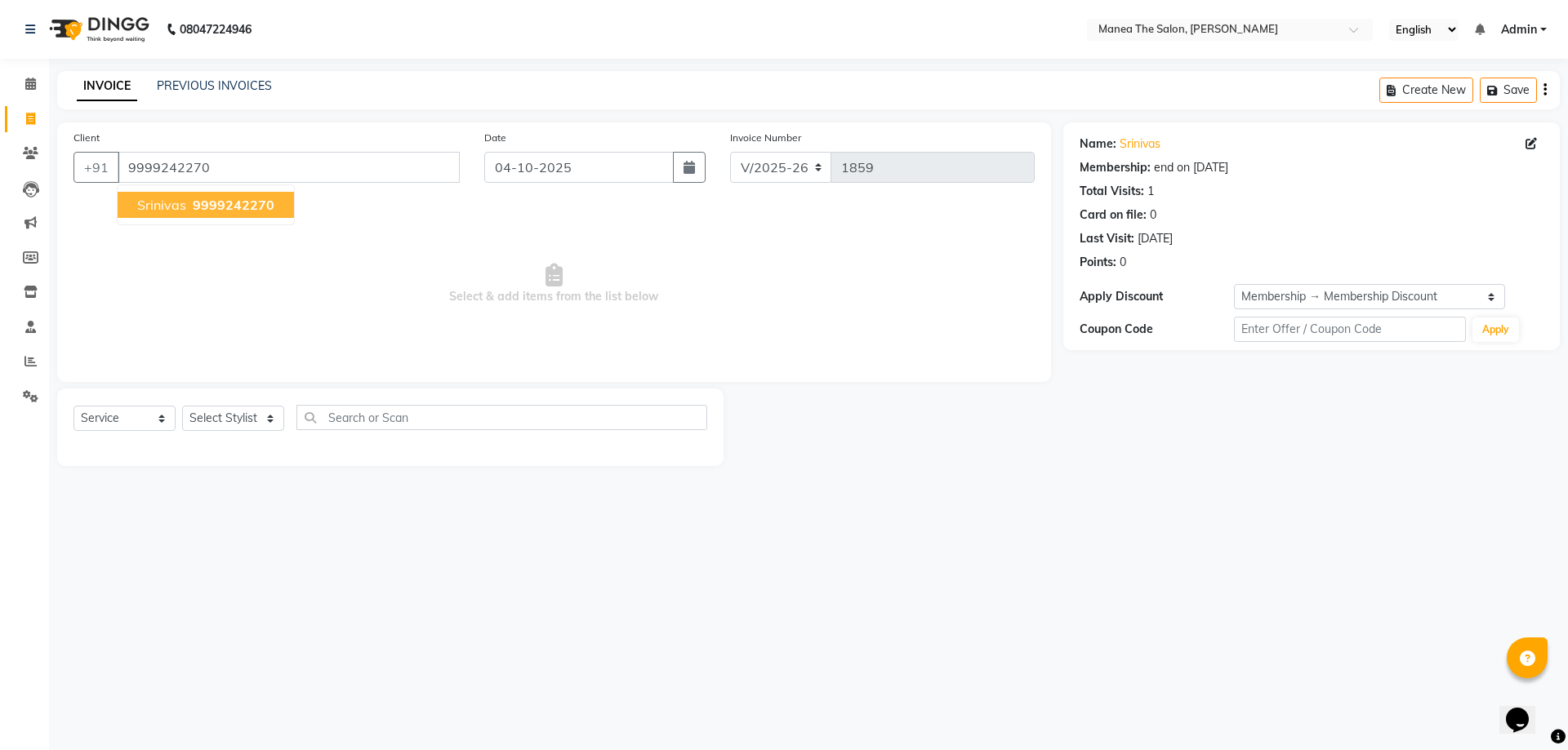
click at [277, 202] on button "srinivas 9999242270" at bounding box center [205, 204] width 176 height 26
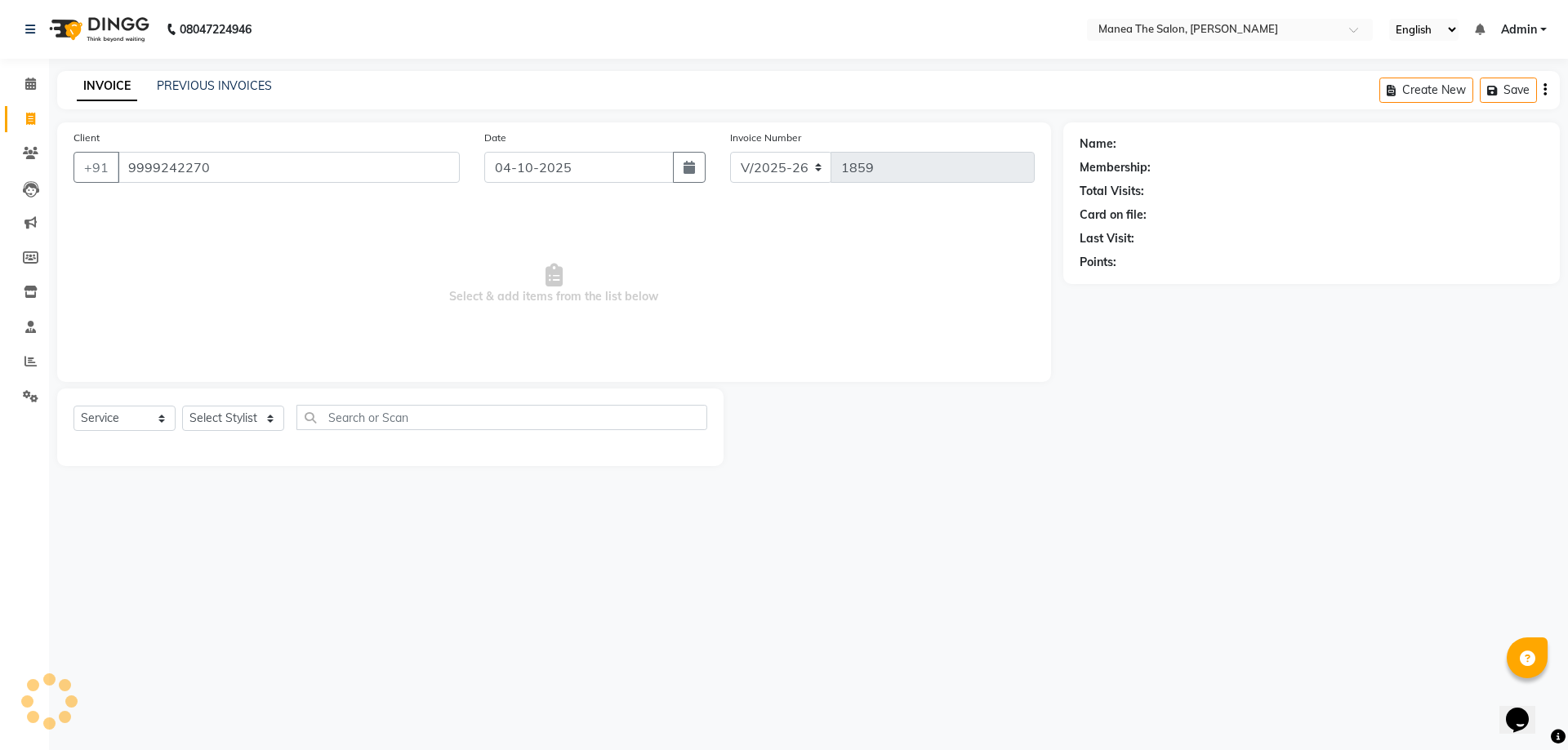
select select "1: Object"
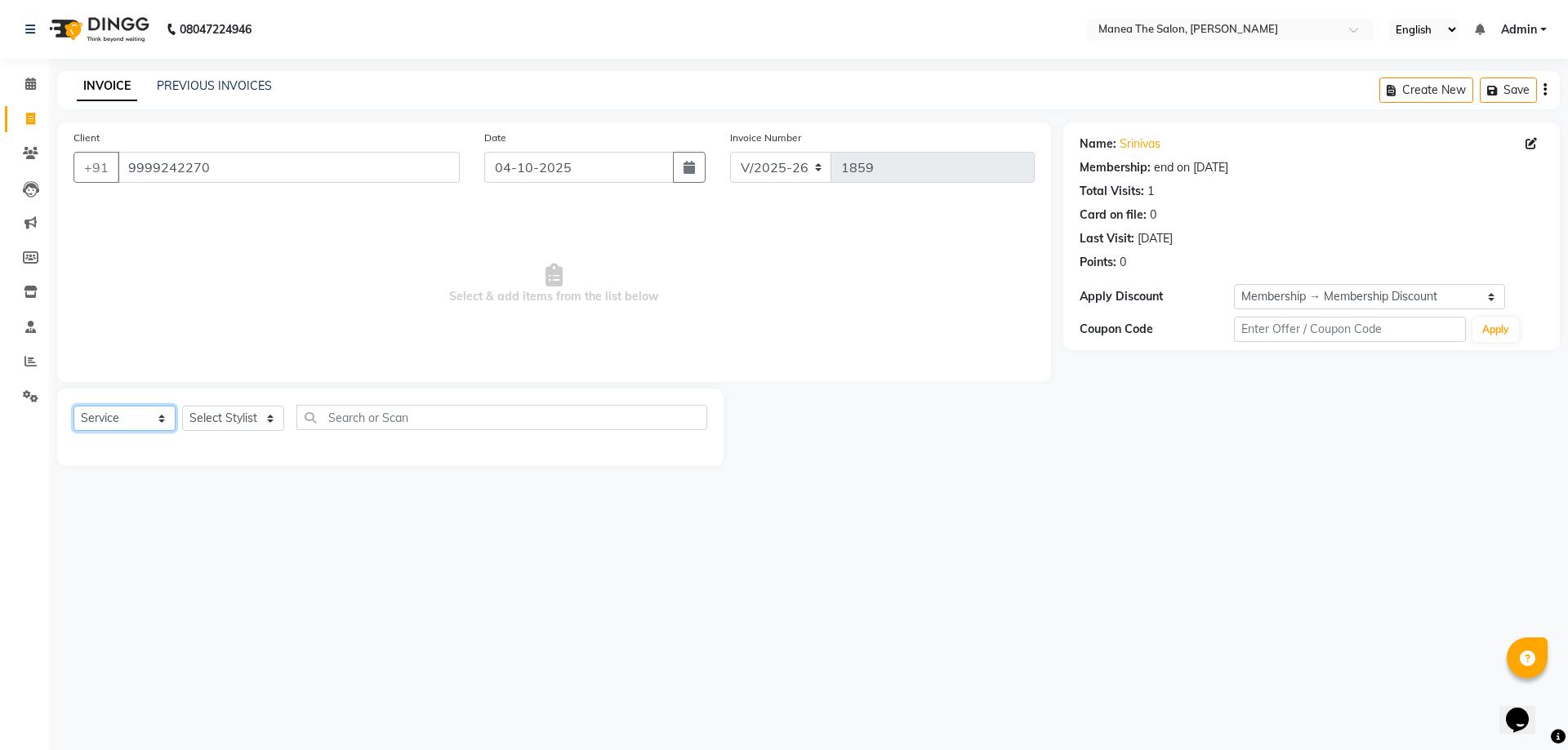
click at [125, 417] on select "Select Service Product Membership Package Voucher Prepaid Gift Card" at bounding box center [124, 418] width 102 height 25
click at [73, 405] on select "Select Service Product Membership Package Voucher Prepaid Gift Card" at bounding box center [124, 418] width 102 height 25
click at [212, 416] on select "Select Stylist [PERSON_NAME] My Mane'a. [PERSON_NAME] [PERSON_NAME] [PERSON_NAM…" at bounding box center [233, 418] width 102 height 25
select select "67130"
click at [182, 405] on select "Select Stylist [PERSON_NAME] My Mane'a. [PERSON_NAME] [PERSON_NAME] [PERSON_NAM…" at bounding box center [233, 418] width 102 height 25
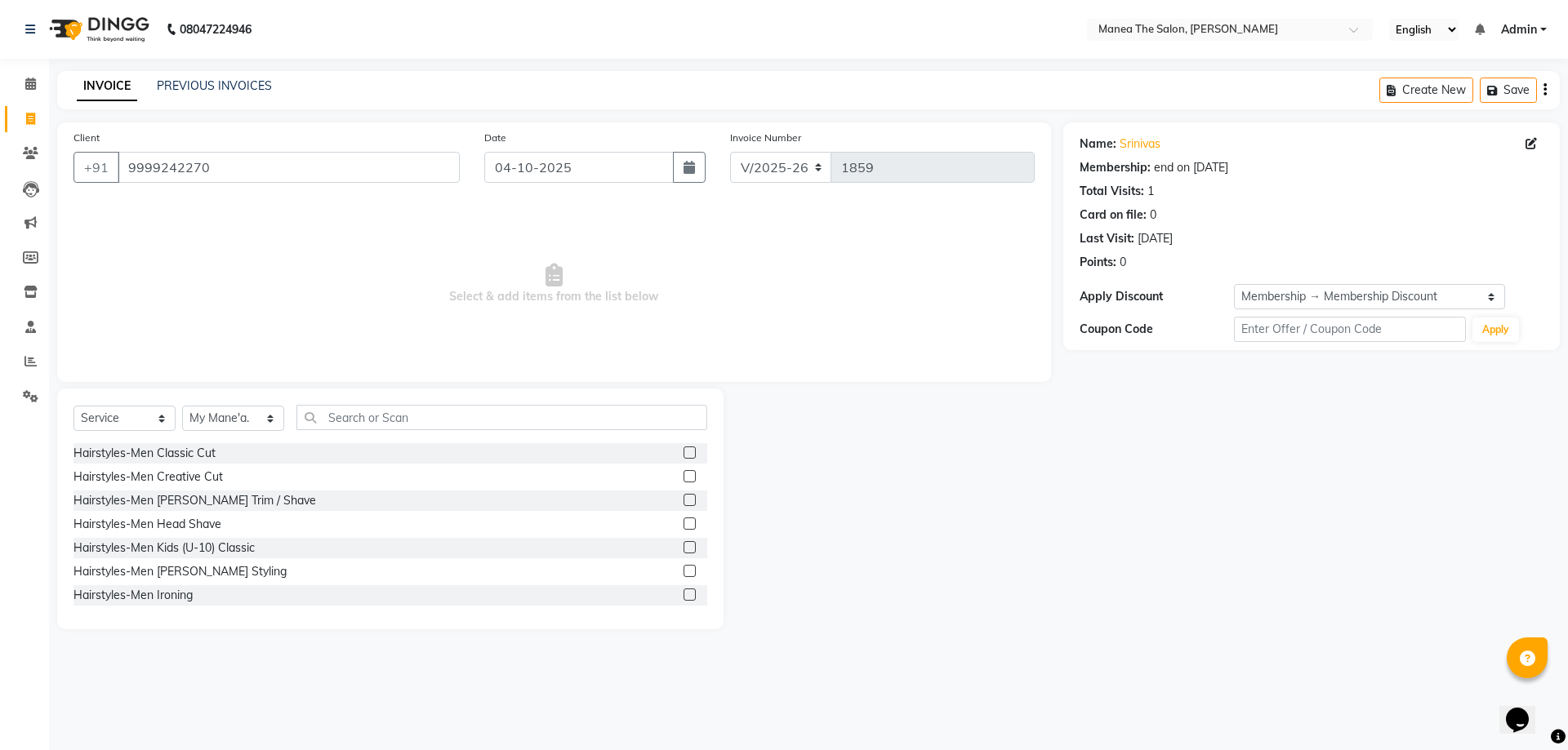
click at [683, 454] on label at bounding box center [690, 453] width 13 height 12
click at [683, 454] on input "checkbox" at bounding box center [689, 454] width 11 height 11
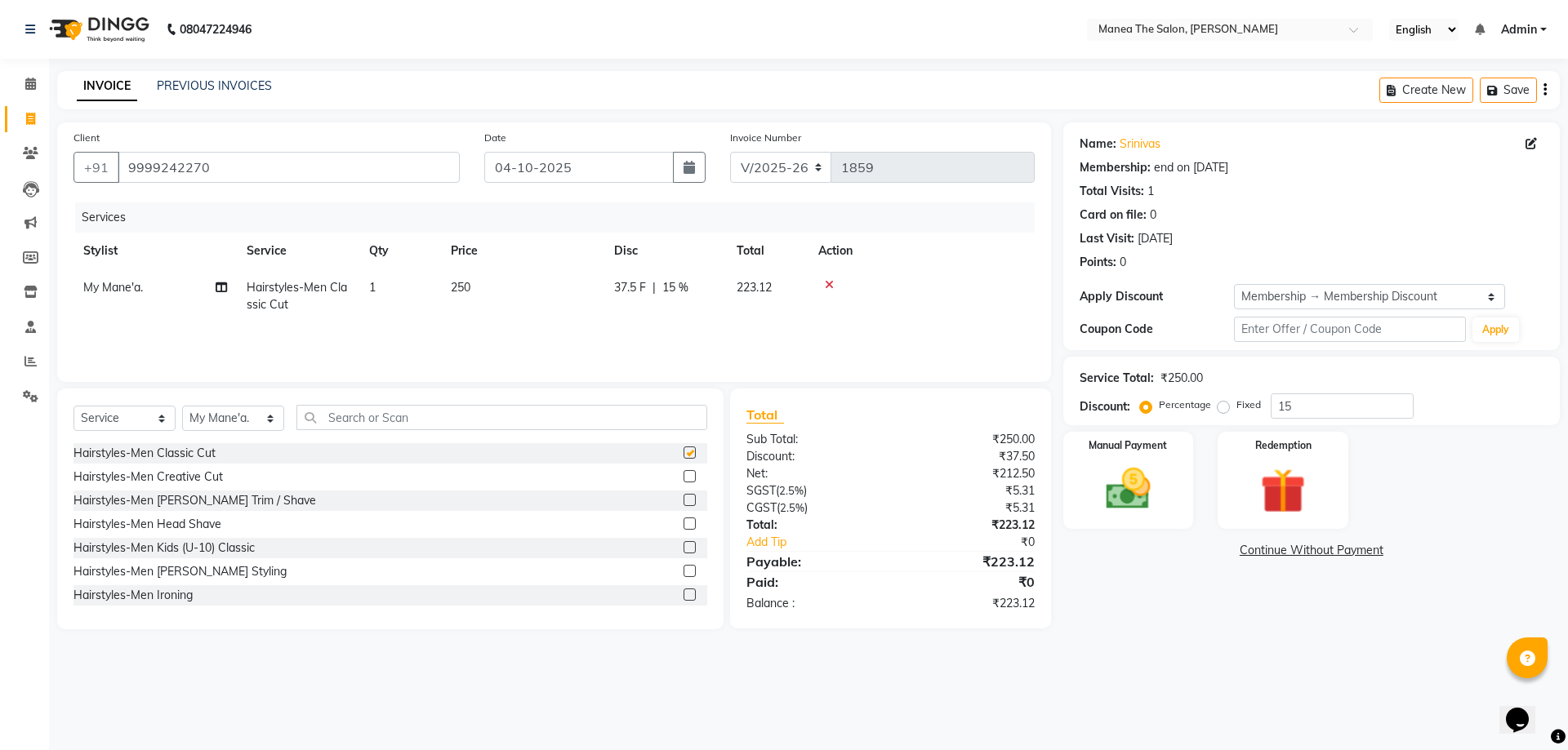
checkbox input "false"
click at [830, 286] on icon at bounding box center [829, 285] width 9 height 12
